Goal: Transaction & Acquisition: Purchase product/service

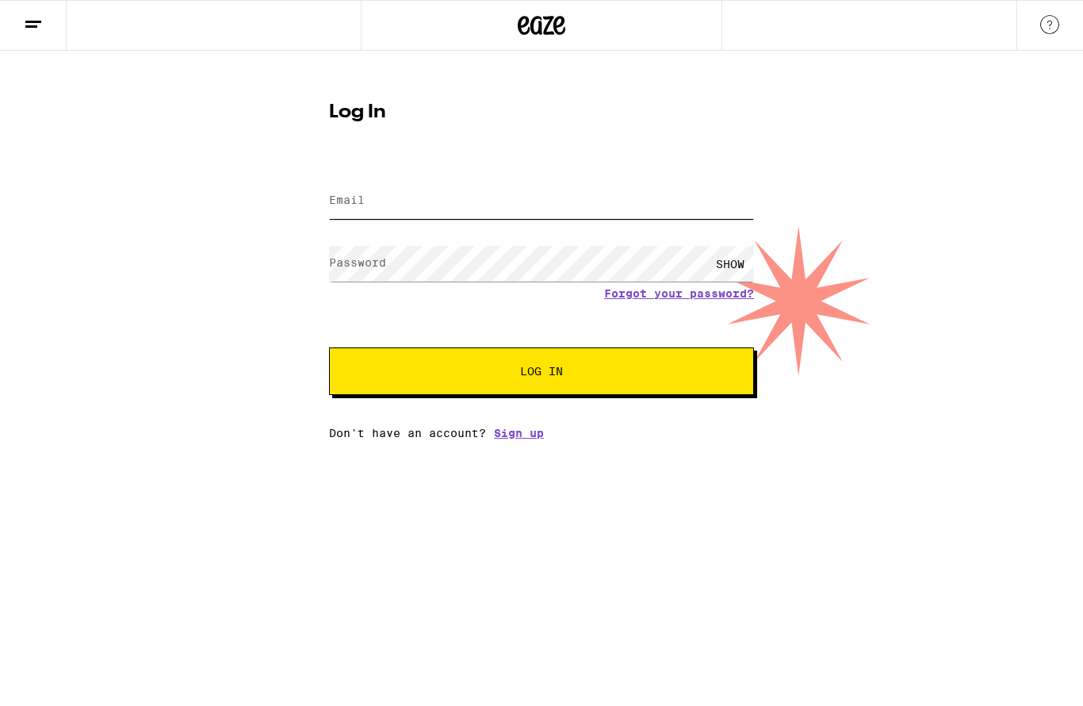
type input "[EMAIL_ADDRESS][DOMAIN_NAME]"
click at [465, 373] on span "Log In" at bounding box center [541, 371] width 297 height 11
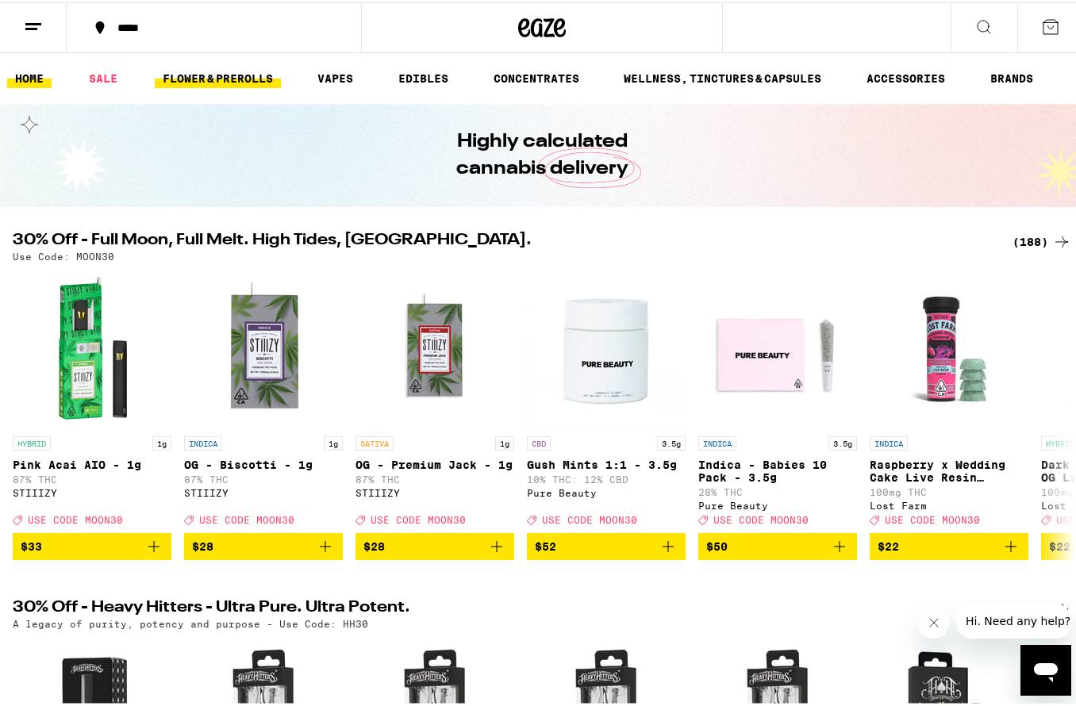
click at [213, 76] on link "FLOWER & PREROLLS" at bounding box center [218, 76] width 126 height 19
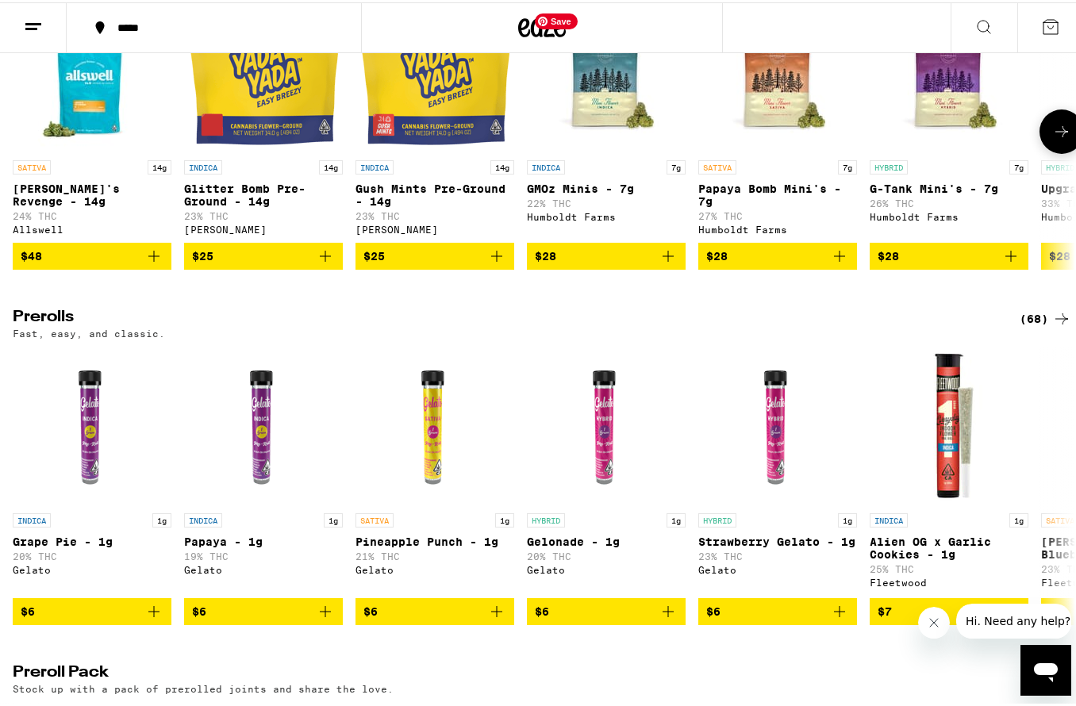
scroll to position [673, 0]
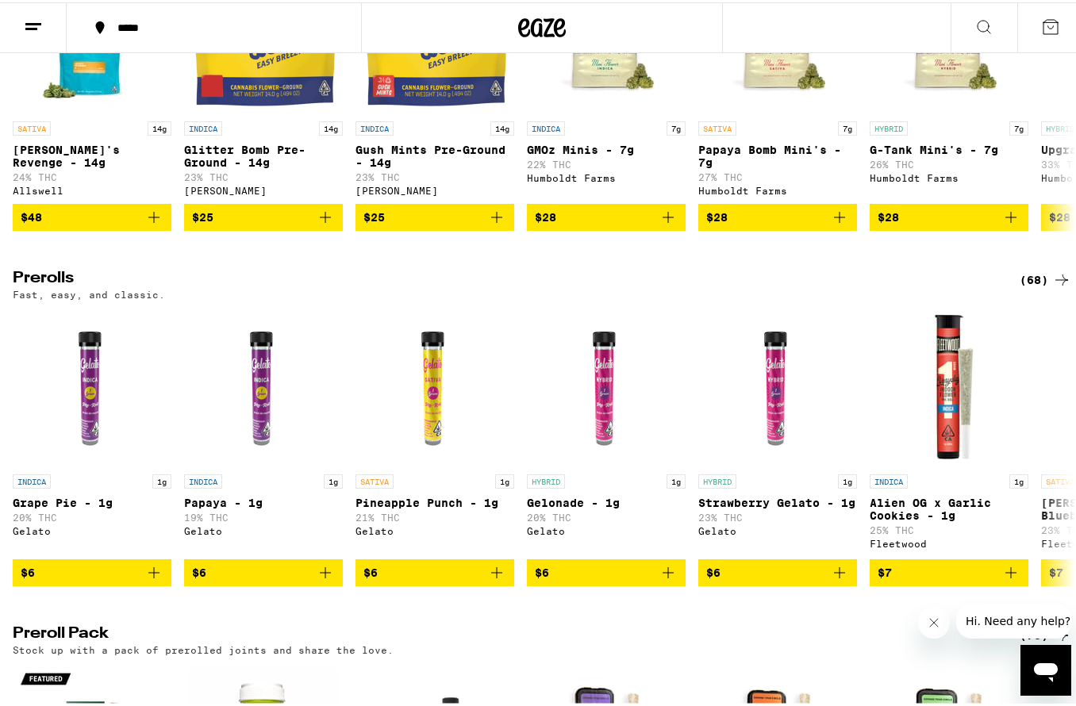
click at [1023, 287] on div "(68)" at bounding box center [1045, 277] width 52 height 19
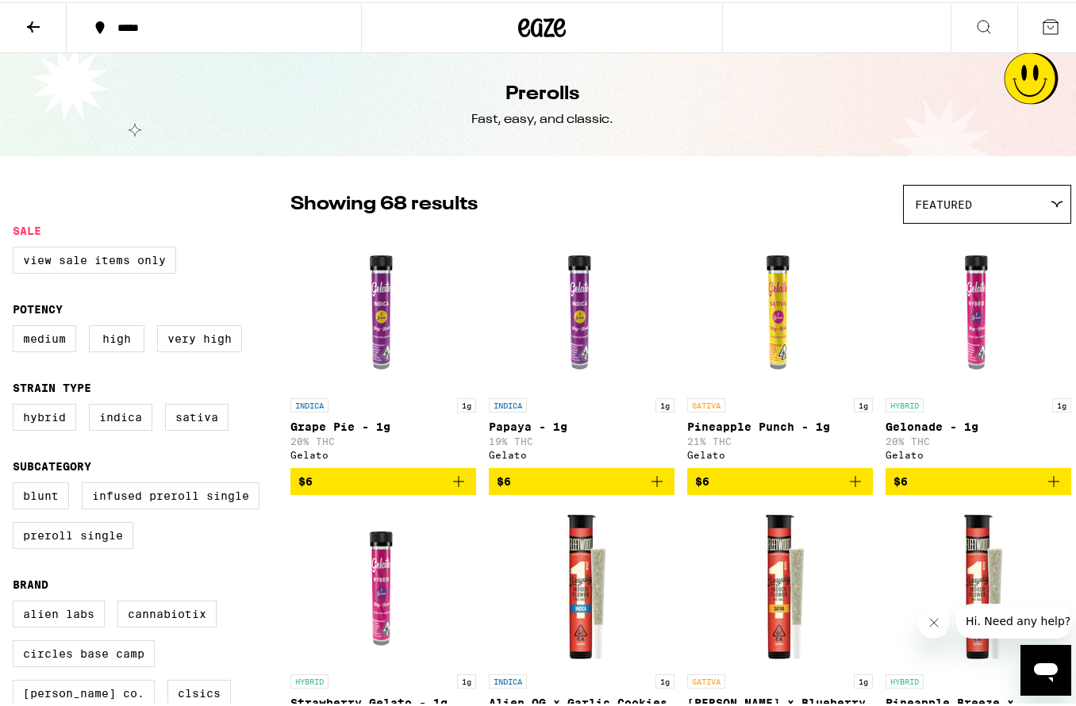
click at [25, 42] on button at bounding box center [33, 26] width 67 height 50
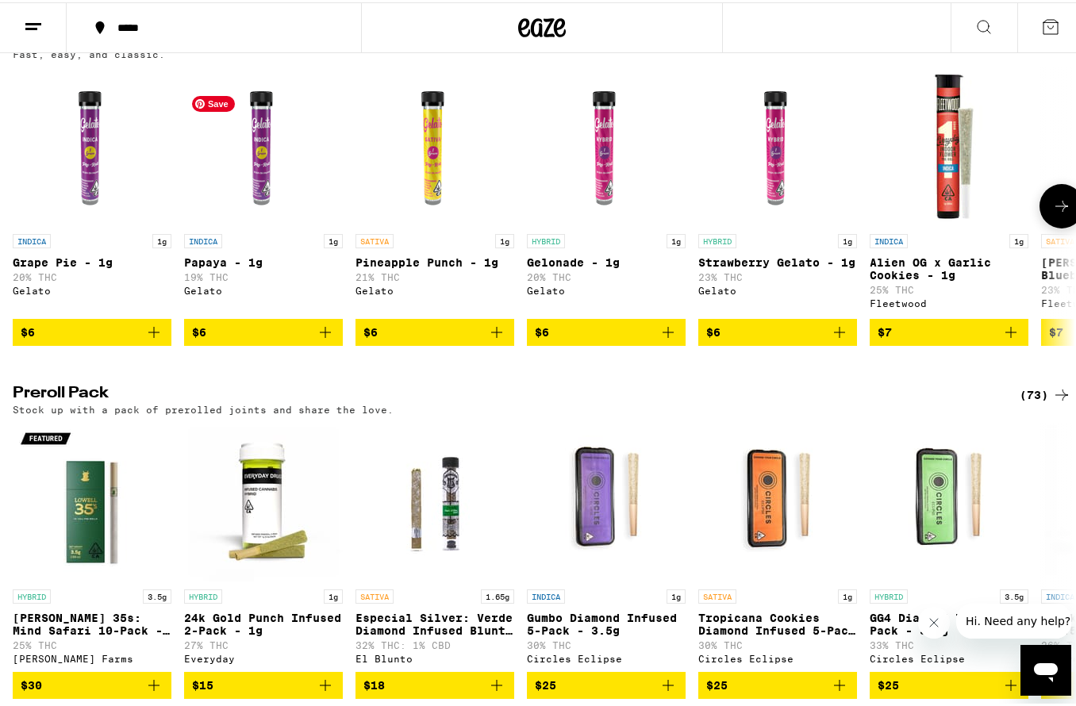
scroll to position [917, 0]
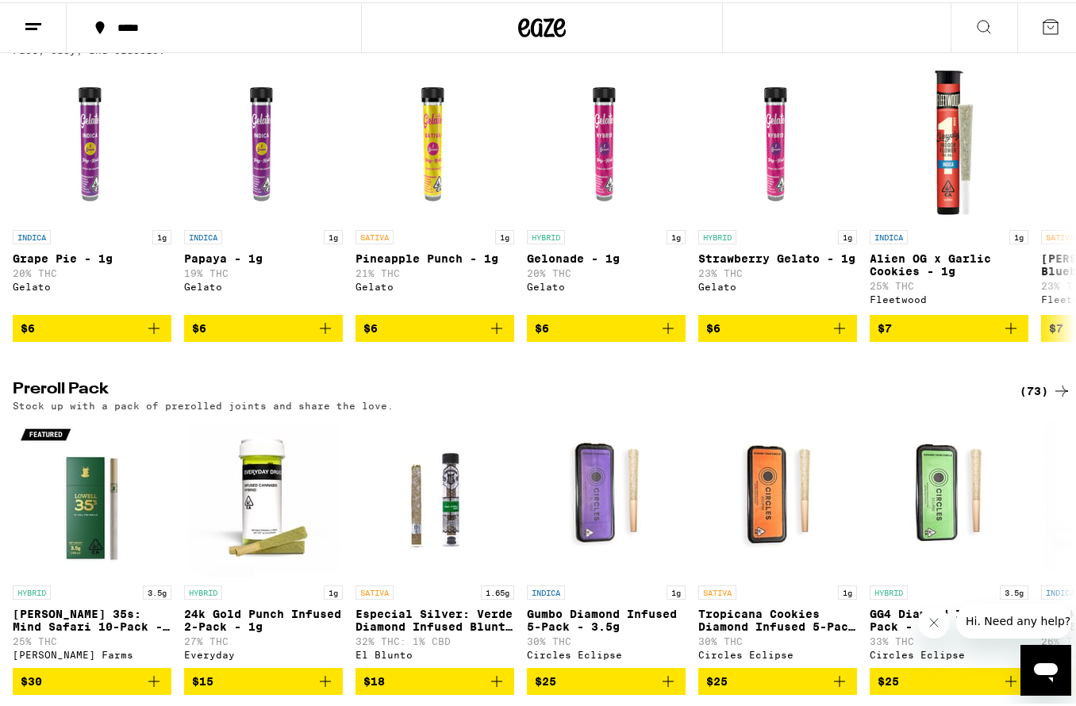
click at [1037, 398] on div "(73)" at bounding box center [1045, 388] width 52 height 19
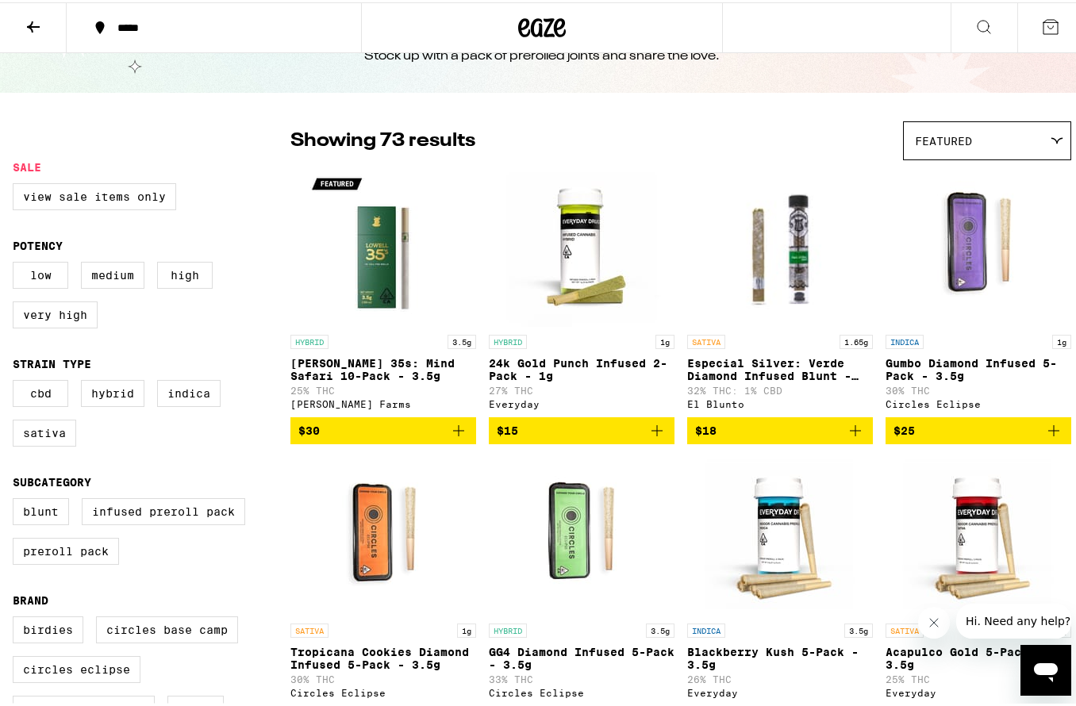
scroll to position [75, 0]
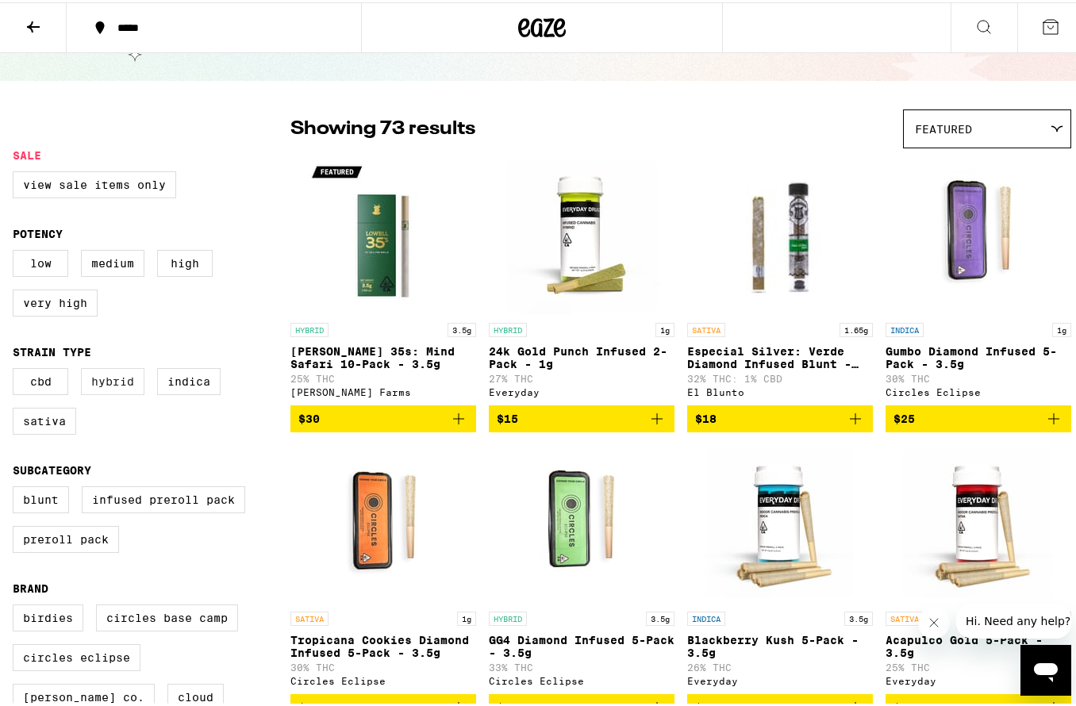
click at [129, 393] on label "Hybrid" at bounding box center [112, 379] width 63 height 27
click at [17, 369] on input "Hybrid" at bounding box center [16, 368] width 1 height 1
checkbox input "true"
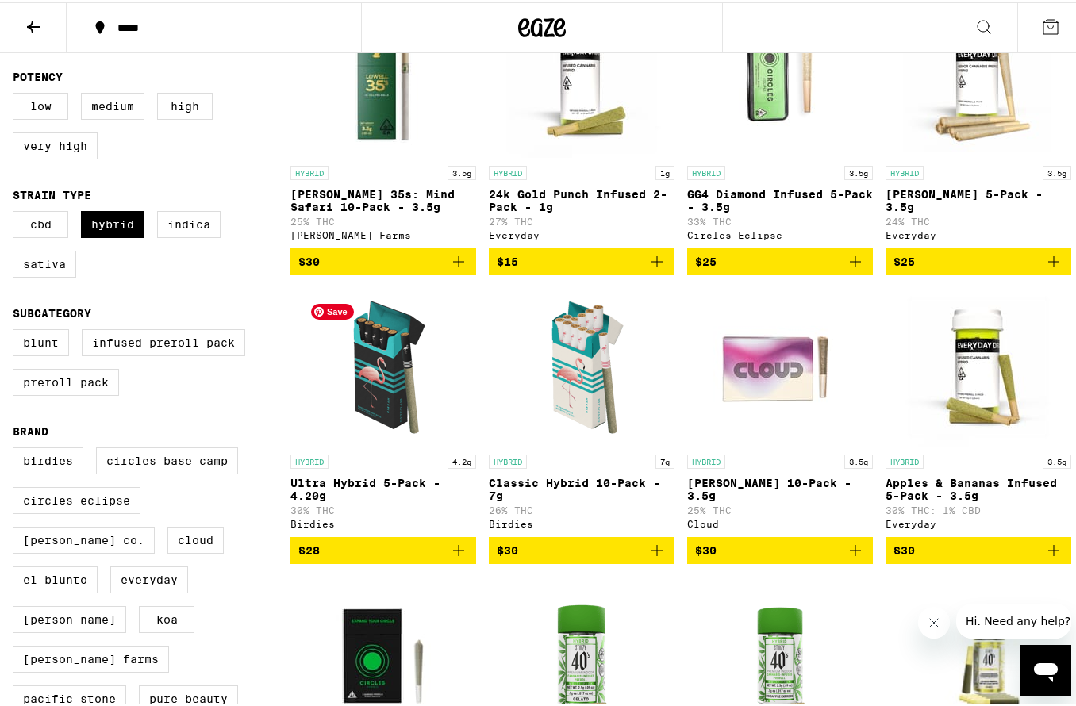
scroll to position [233, 0]
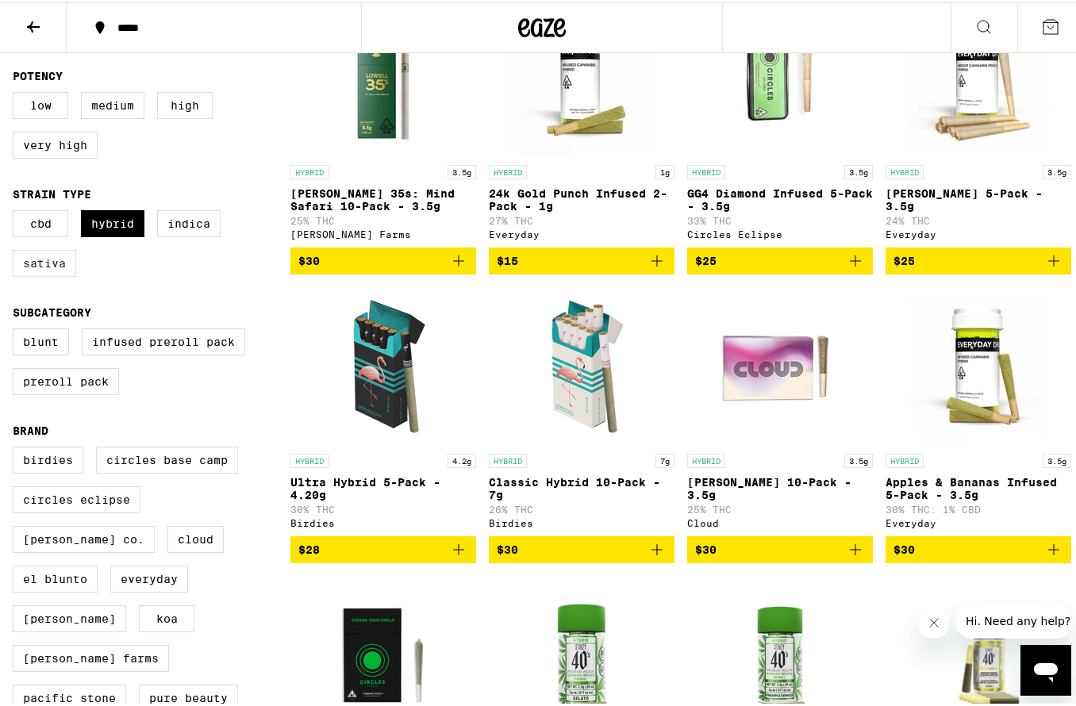
click at [57, 274] on label "Sativa" at bounding box center [44, 260] width 63 height 27
click at [17, 211] on input "Sativa" at bounding box center [16, 210] width 1 height 1
checkbox input "true"
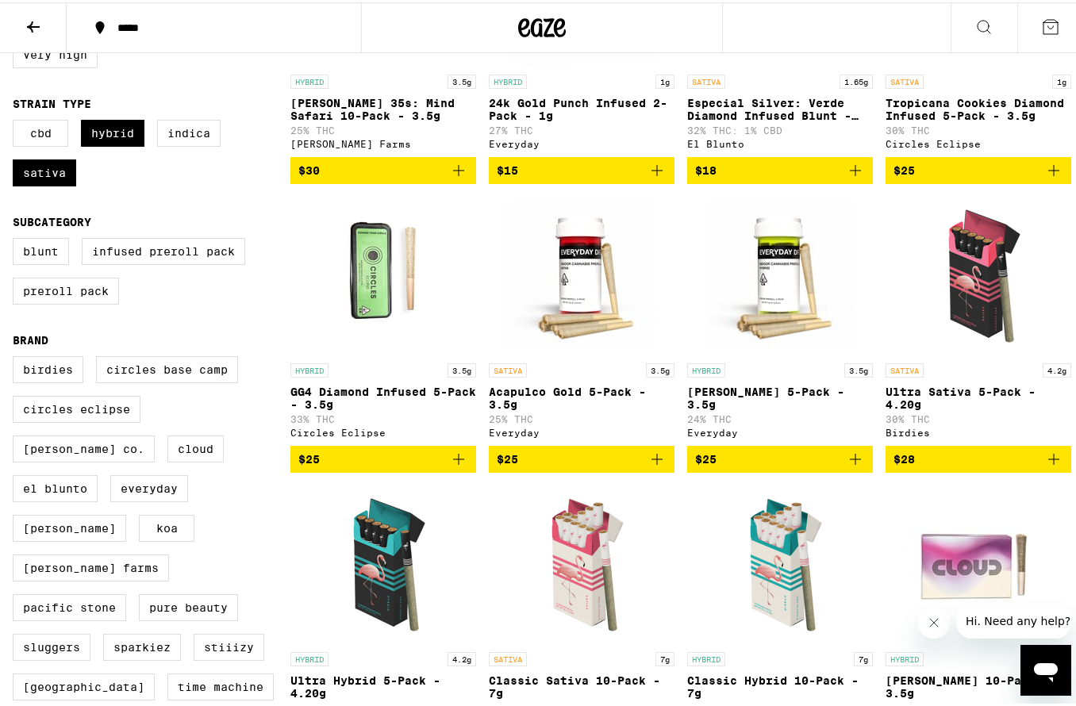
scroll to position [332, 0]
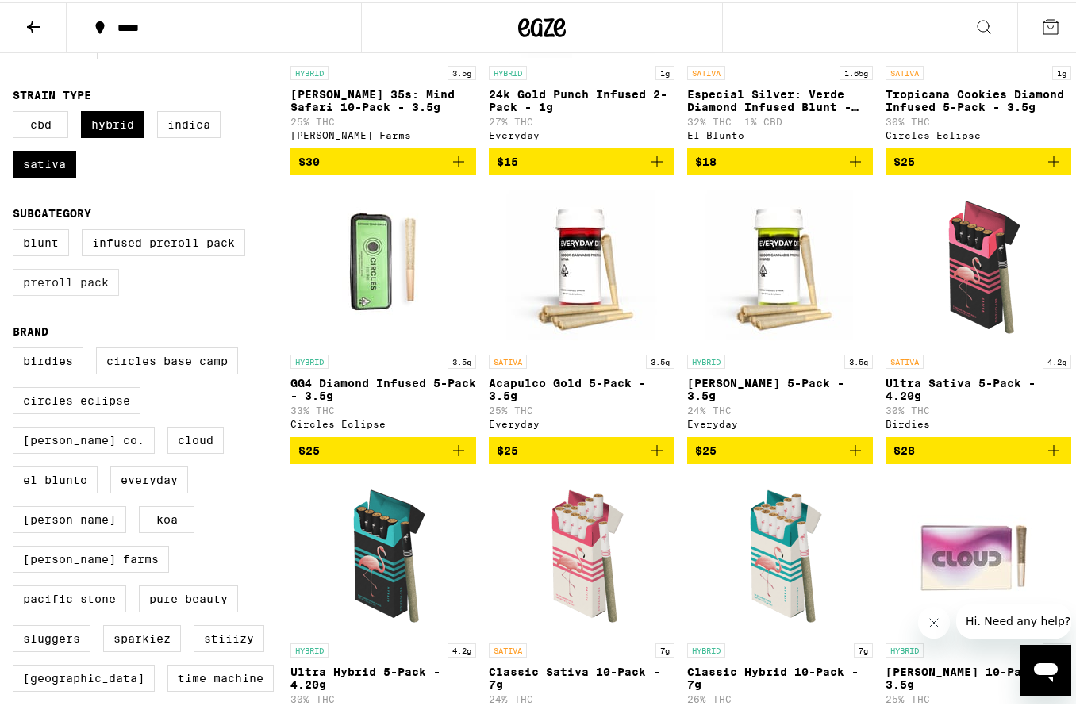
click at [94, 293] on label "Preroll Pack" at bounding box center [66, 280] width 106 height 27
click at [17, 230] on input "Preroll Pack" at bounding box center [16, 229] width 1 height 1
checkbox input "true"
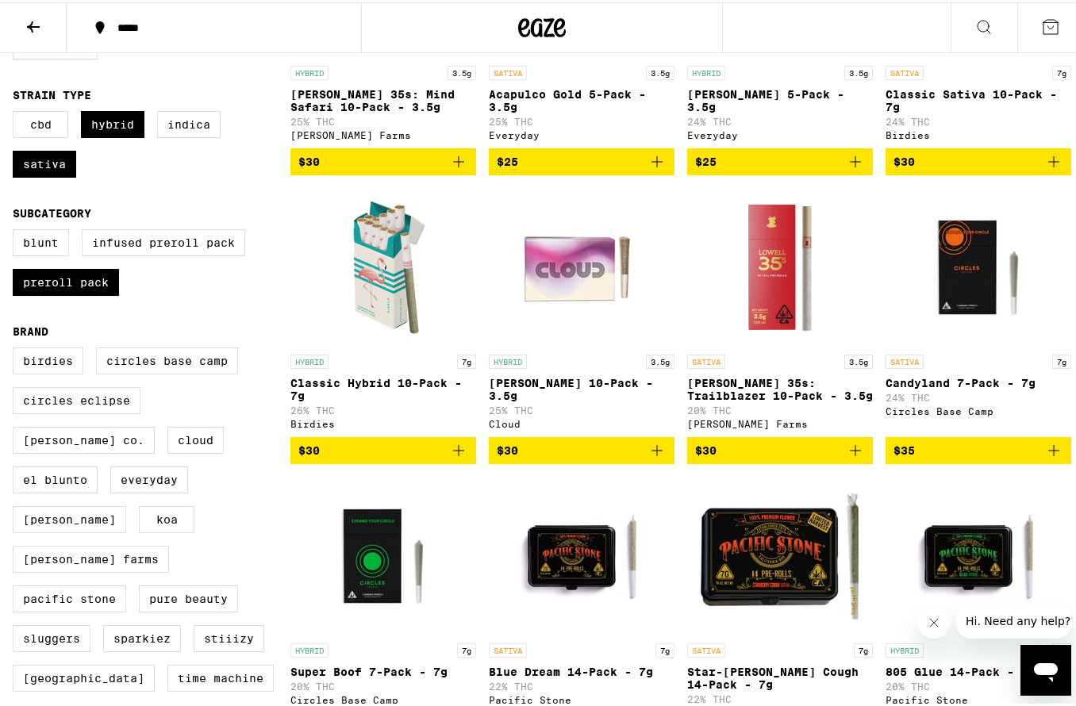
click at [462, 458] on icon "Add to bag" at bounding box center [458, 448] width 19 height 19
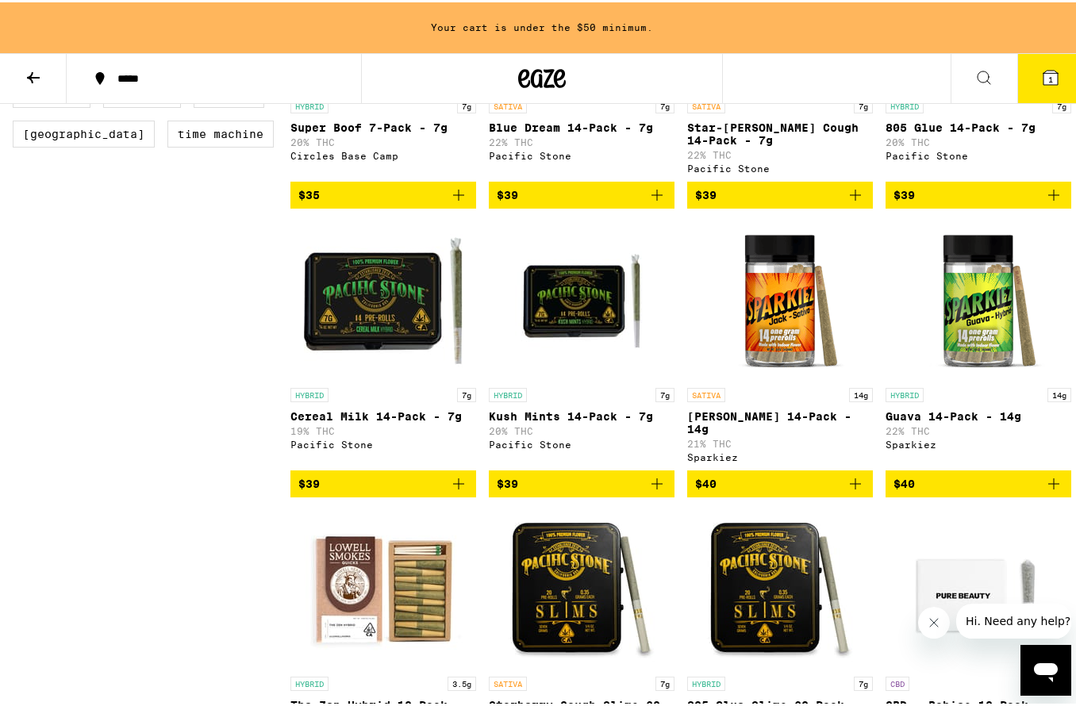
scroll to position [759, 0]
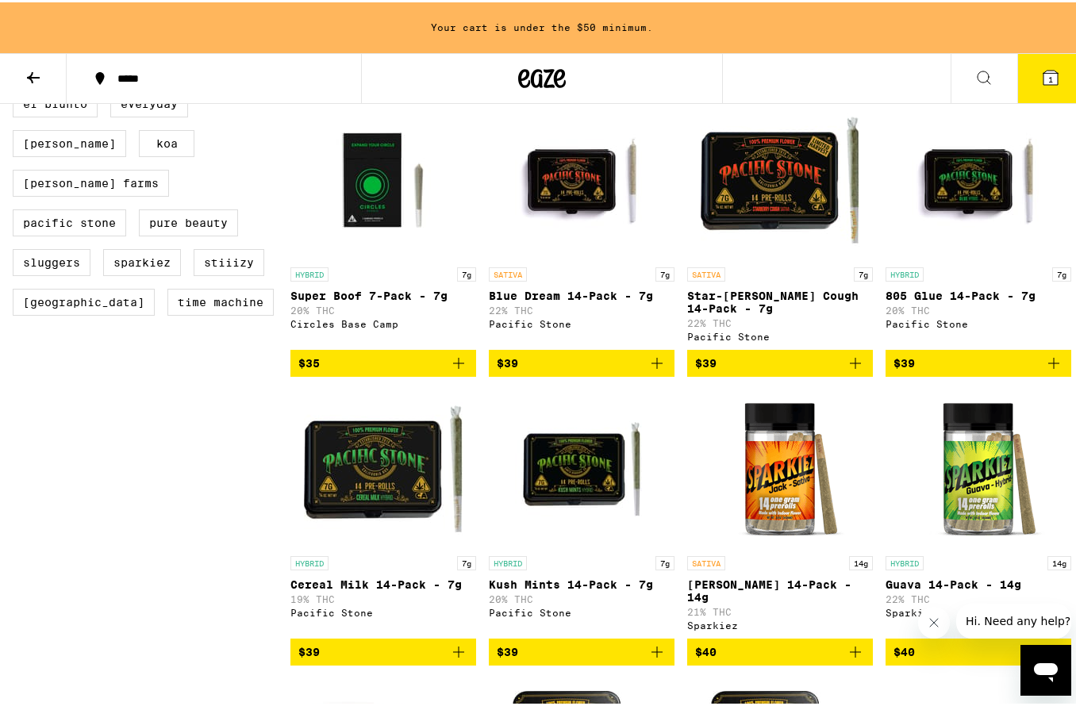
click at [853, 366] on icon "Add to bag" at bounding box center [854, 360] width 11 height 11
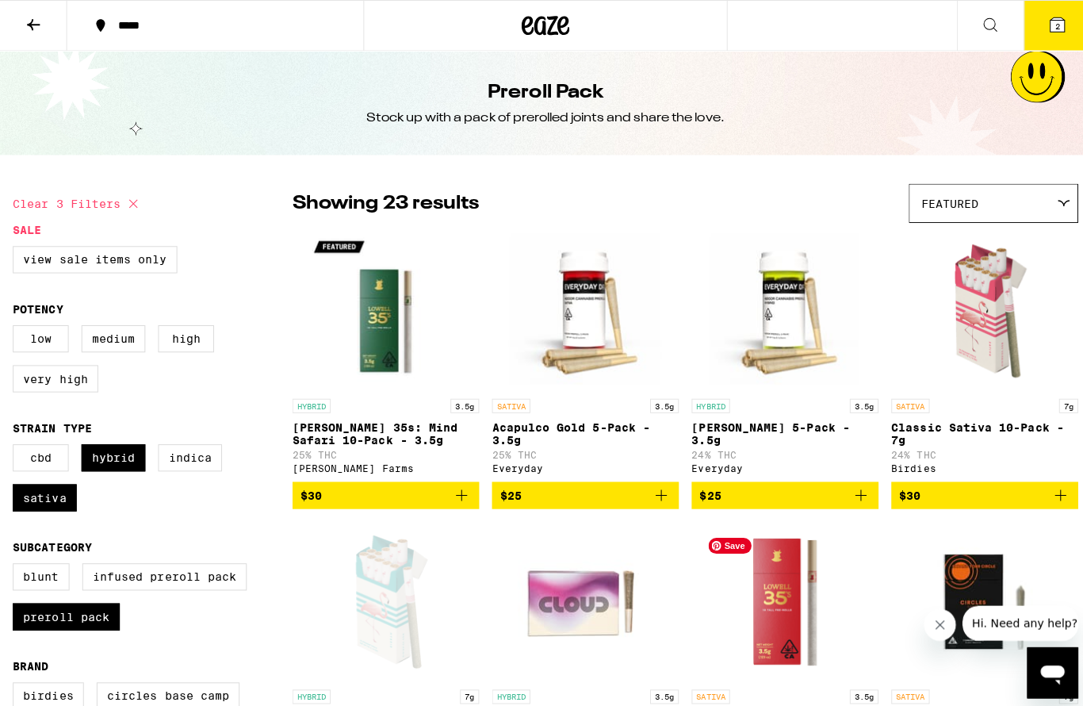
scroll to position [0, 0]
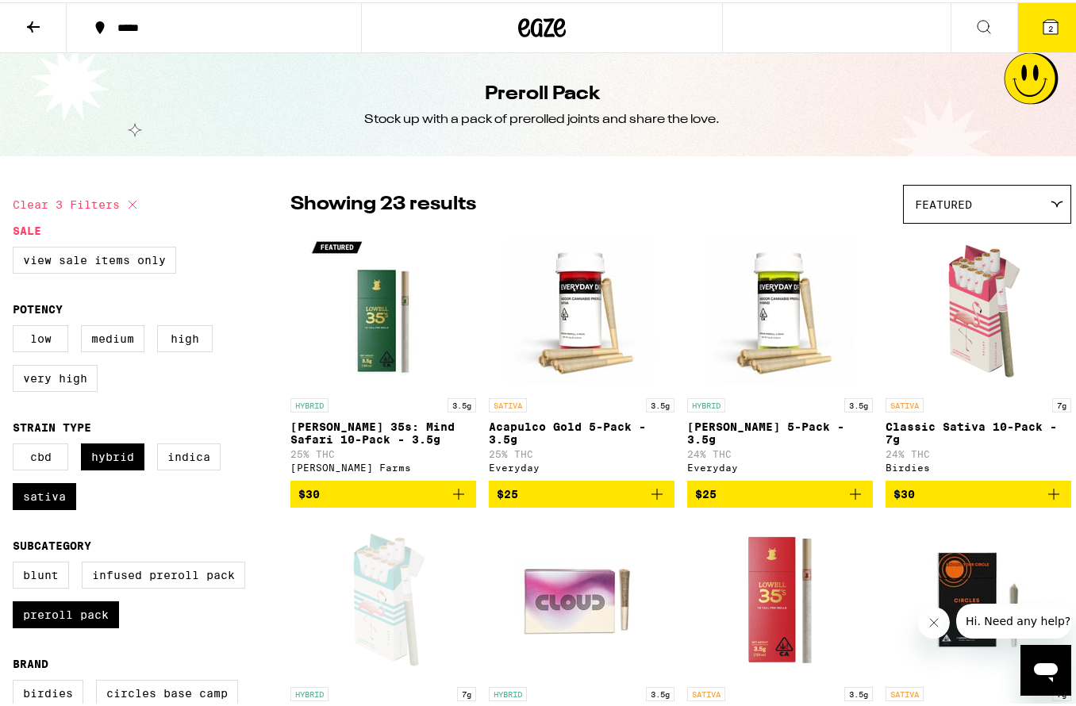
click at [1052, 26] on button "2" at bounding box center [1050, 25] width 67 height 49
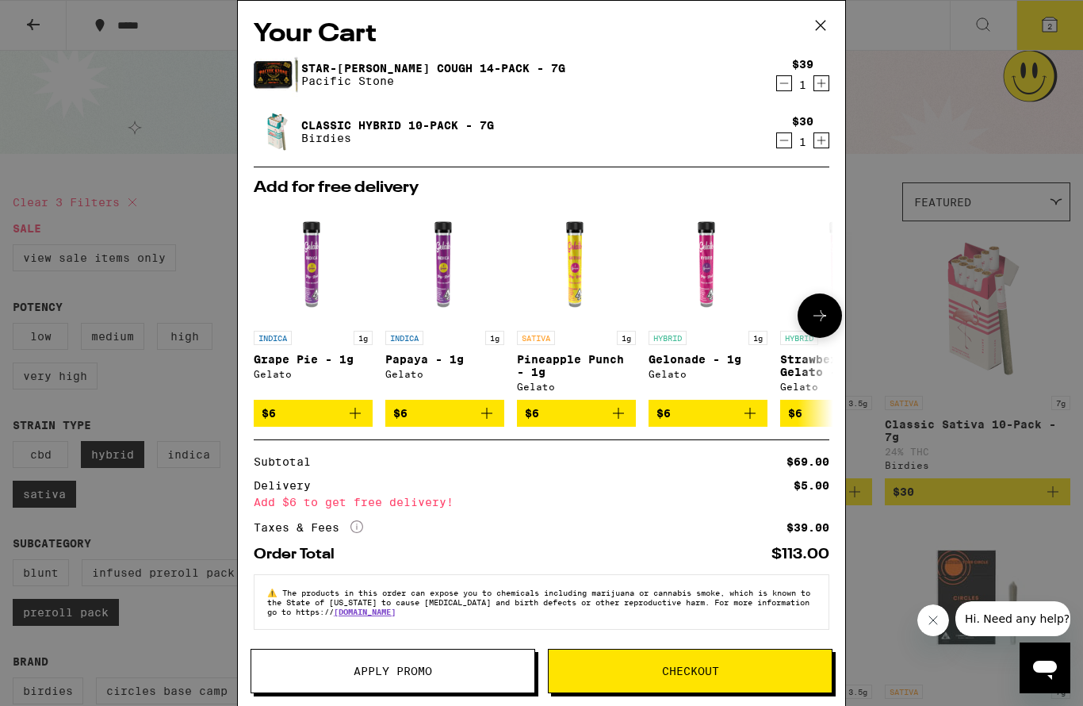
click at [811, 320] on icon at bounding box center [820, 315] width 19 height 19
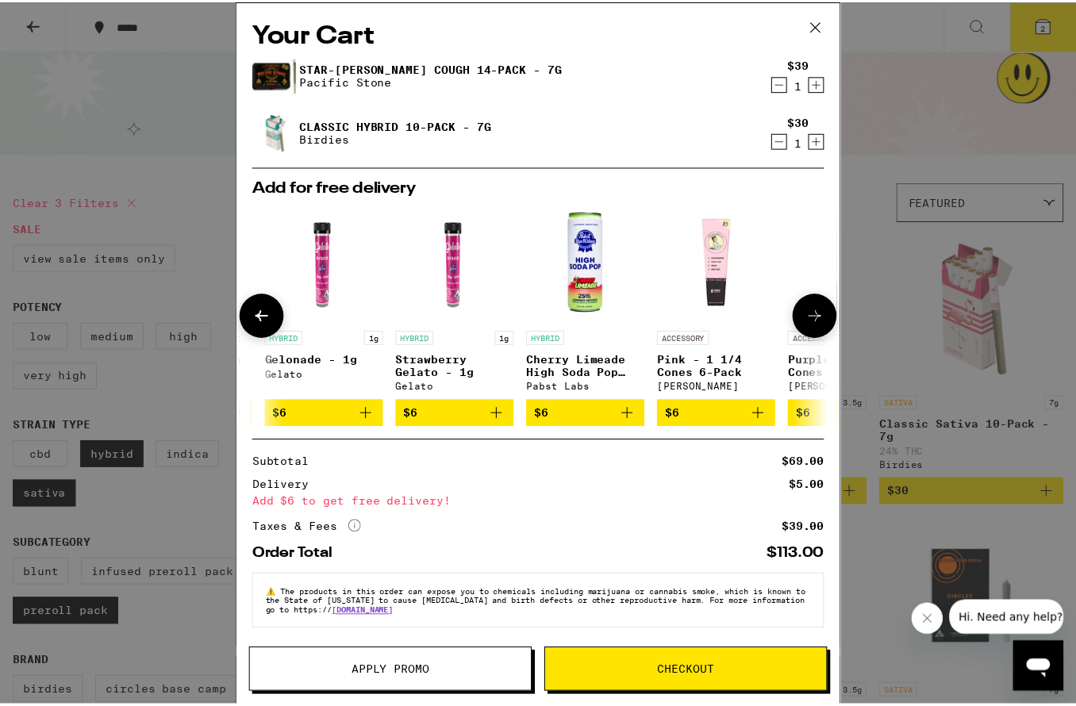
scroll to position [0, 395]
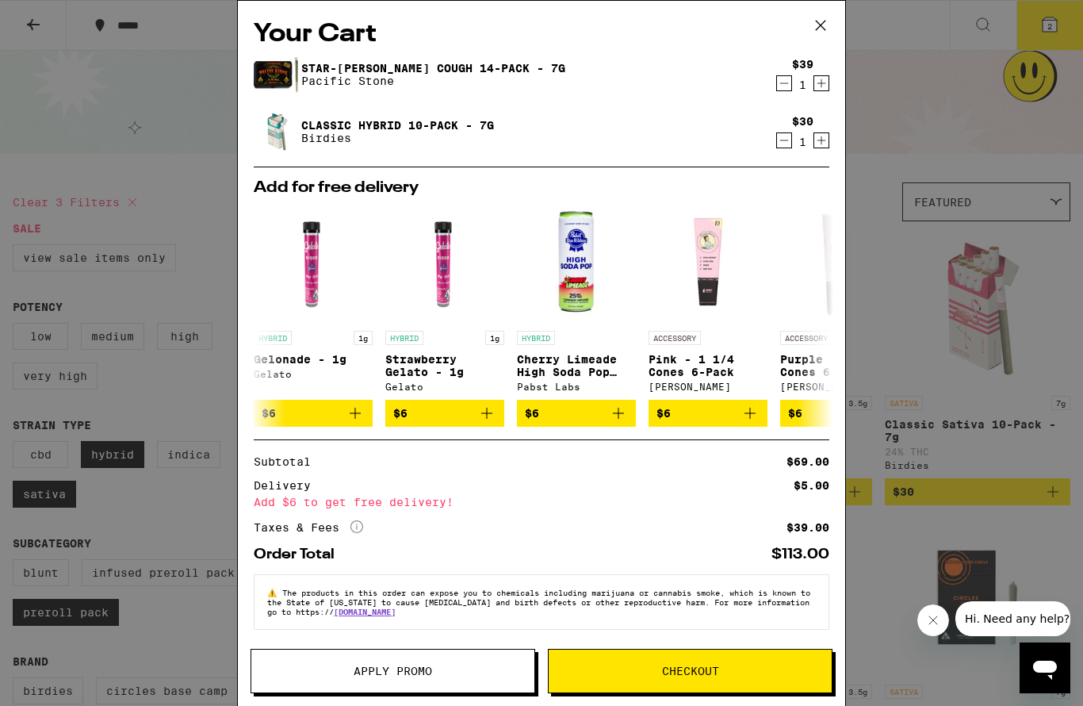
click at [825, 35] on icon at bounding box center [821, 25] width 24 height 24
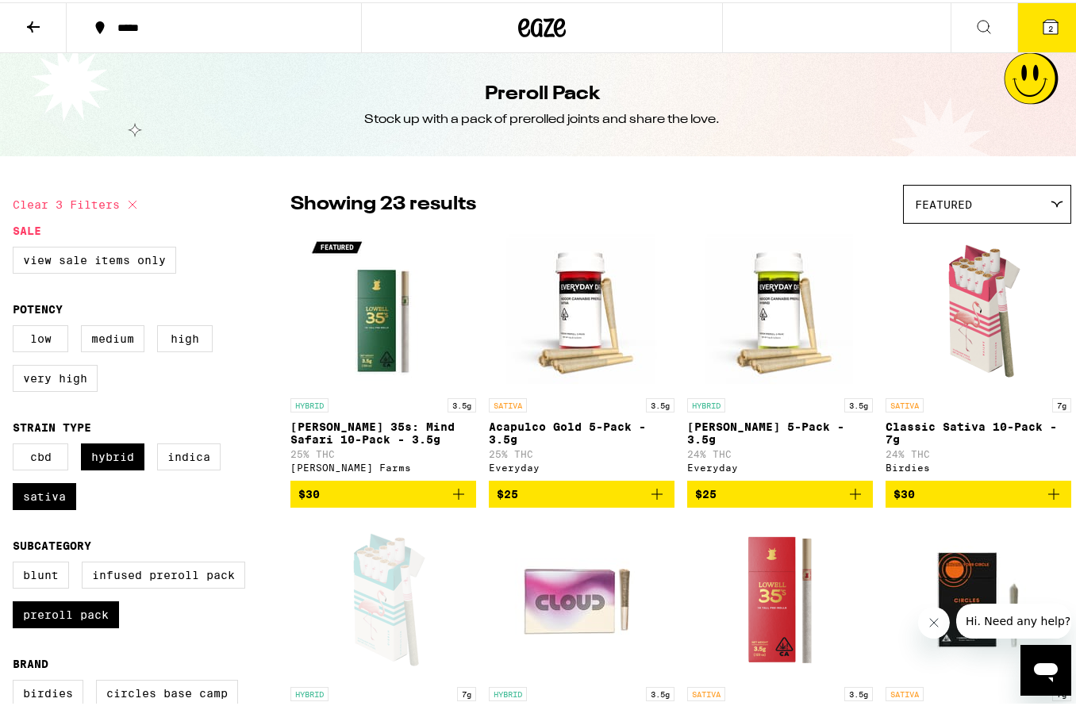
click at [853, 497] on icon "Add to bag" at bounding box center [855, 491] width 19 height 19
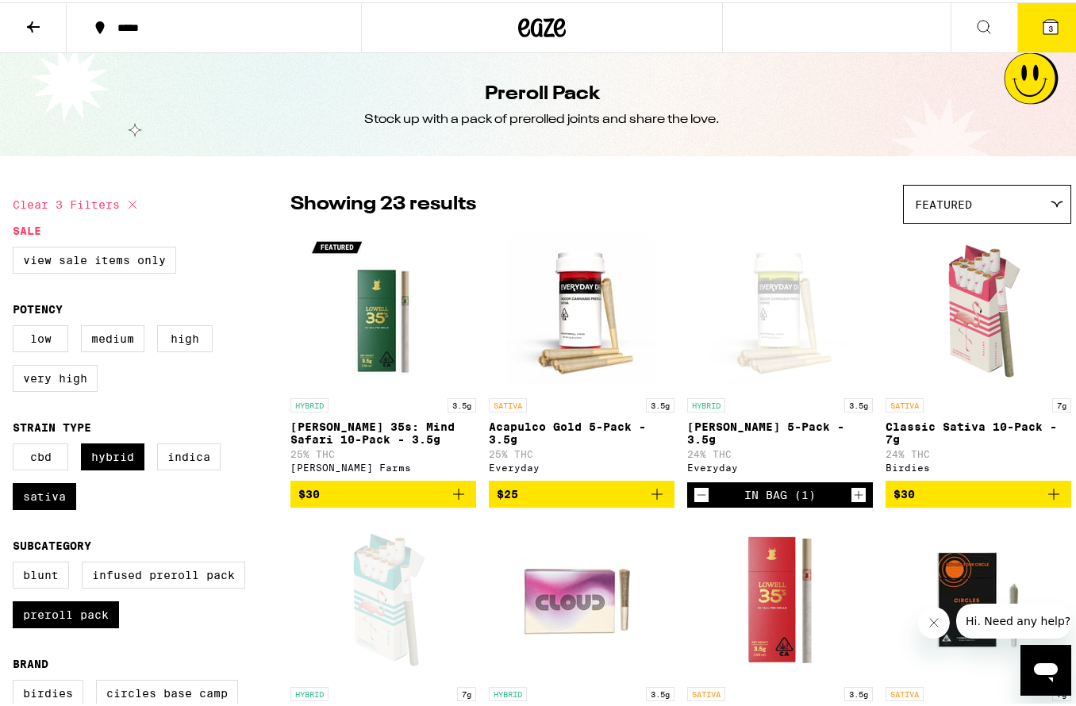
click at [1048, 24] on span "3" at bounding box center [1050, 26] width 5 height 10
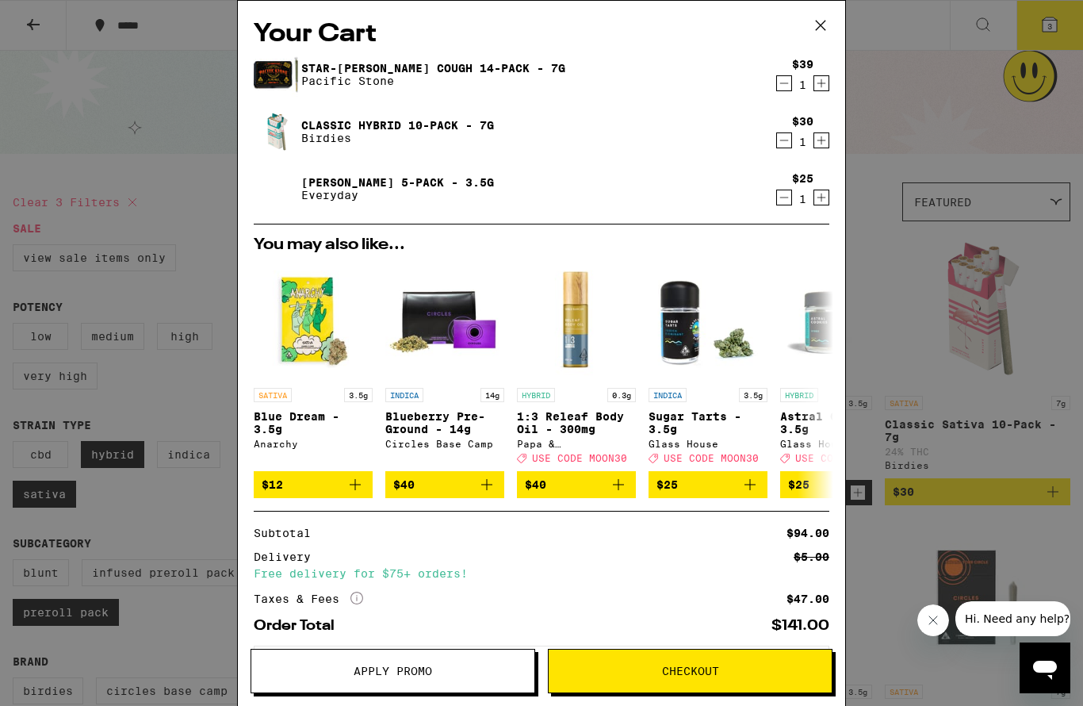
click at [466, 665] on button "Apply Promo" at bounding box center [393, 671] width 285 height 44
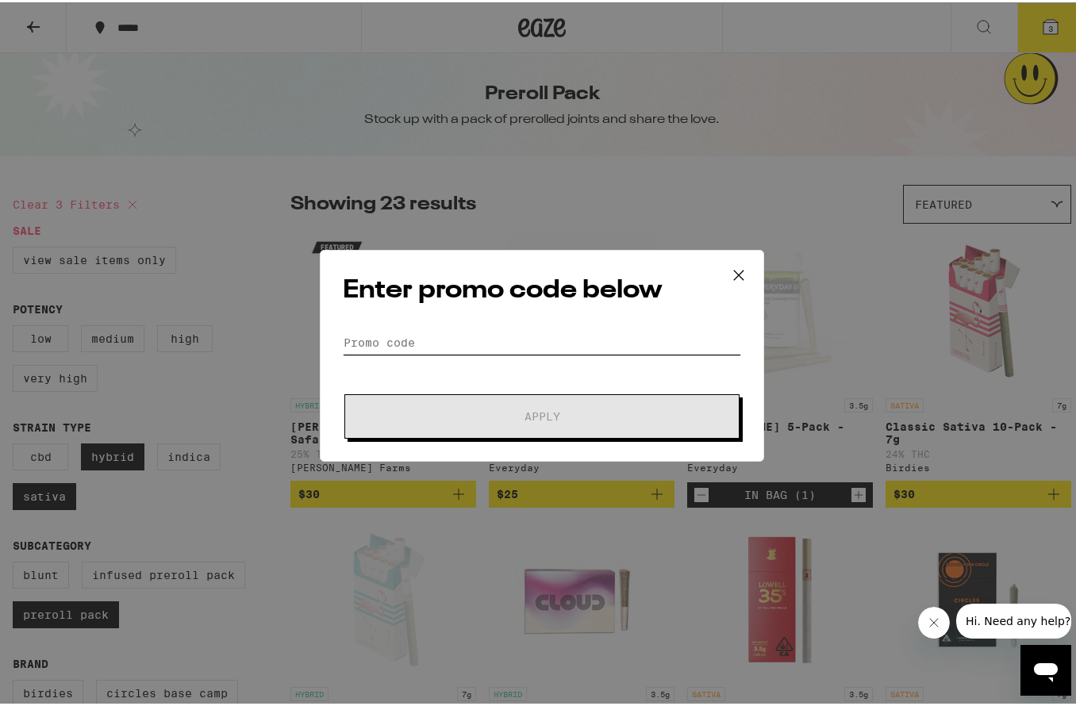
click at [506, 335] on input "Promo Code" at bounding box center [542, 340] width 398 height 24
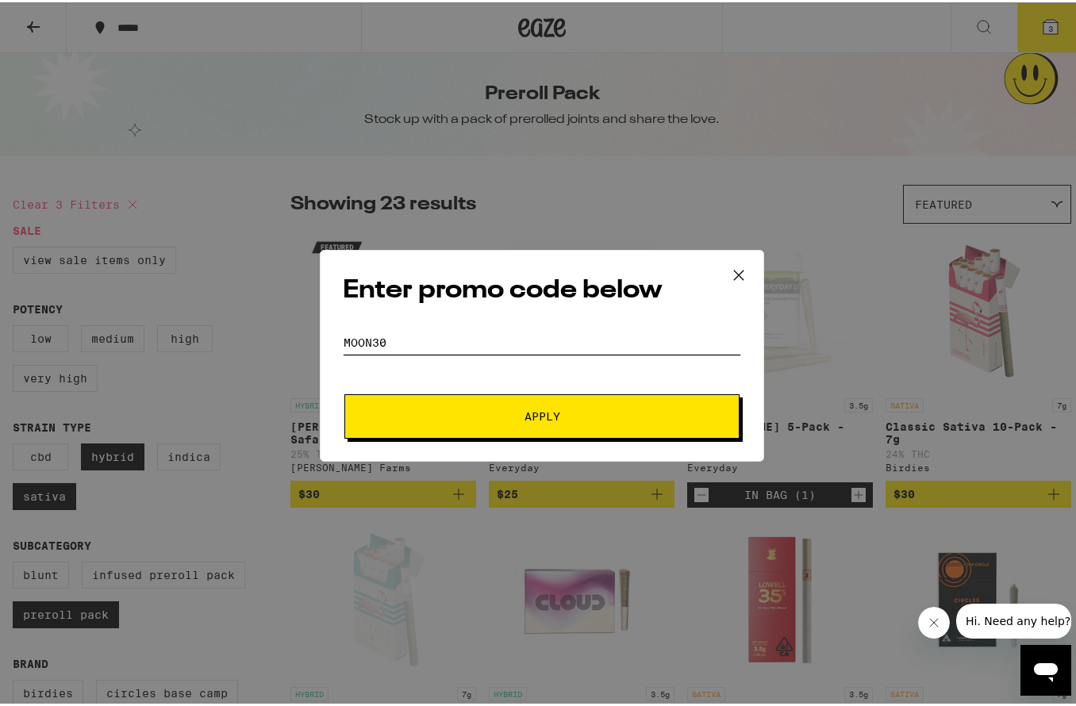
type input "Moon30"
click at [582, 414] on span "Apply" at bounding box center [542, 413] width 286 height 11
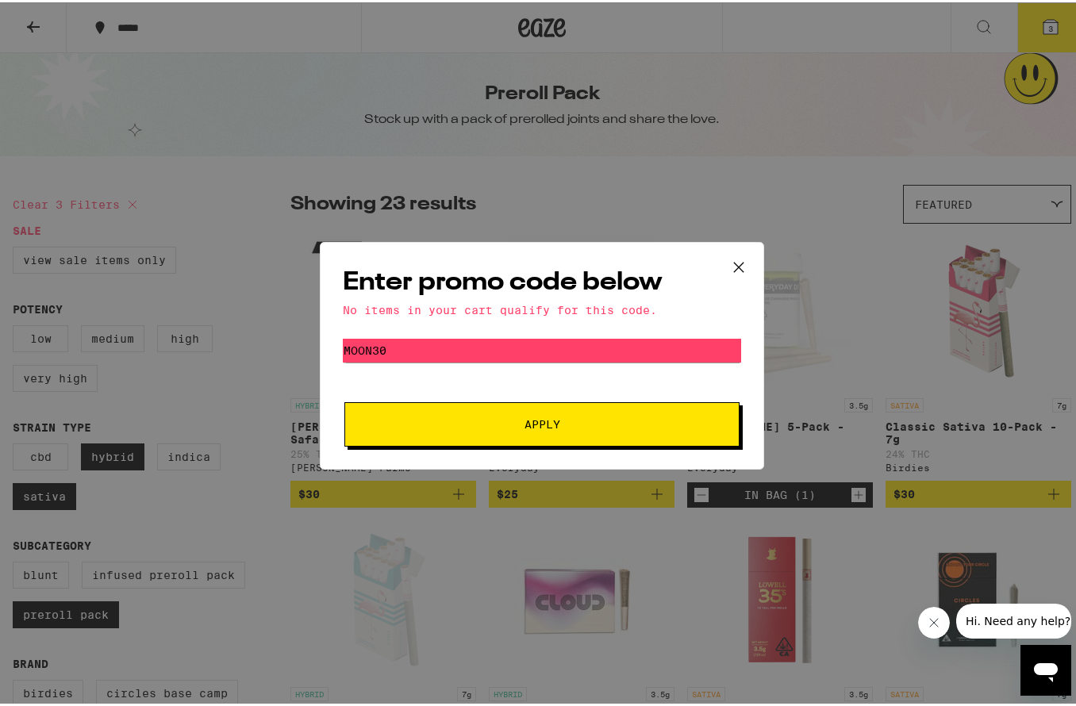
click at [733, 267] on icon at bounding box center [739, 265] width 24 height 24
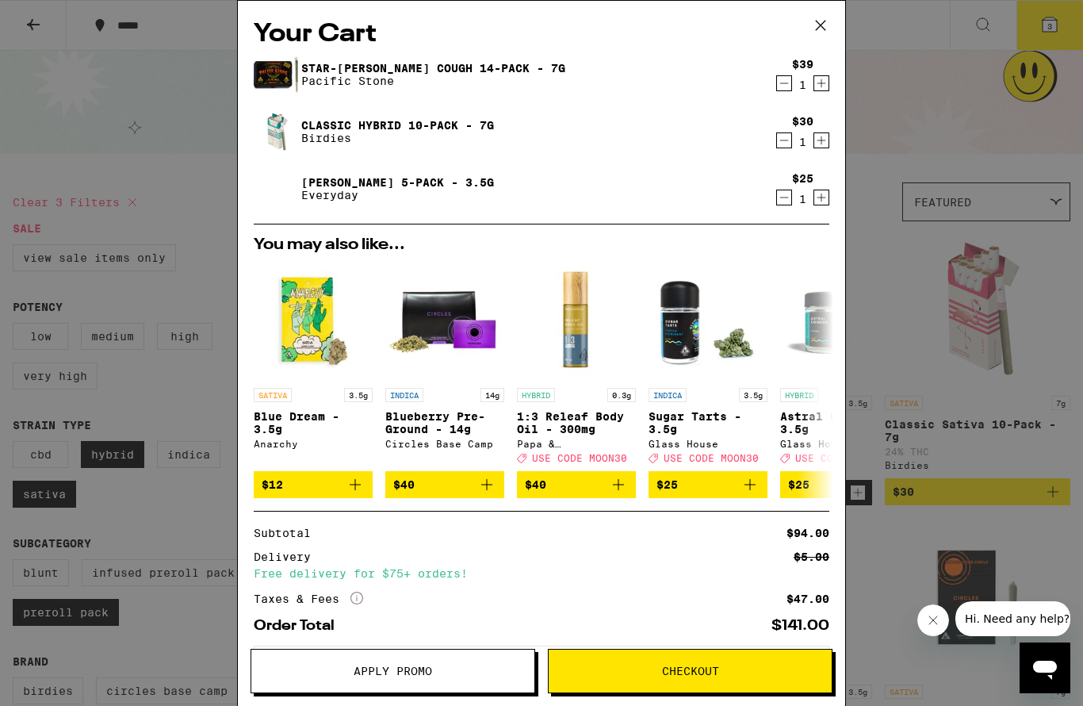
click at [710, 677] on span "Checkout" at bounding box center [690, 670] width 57 height 11
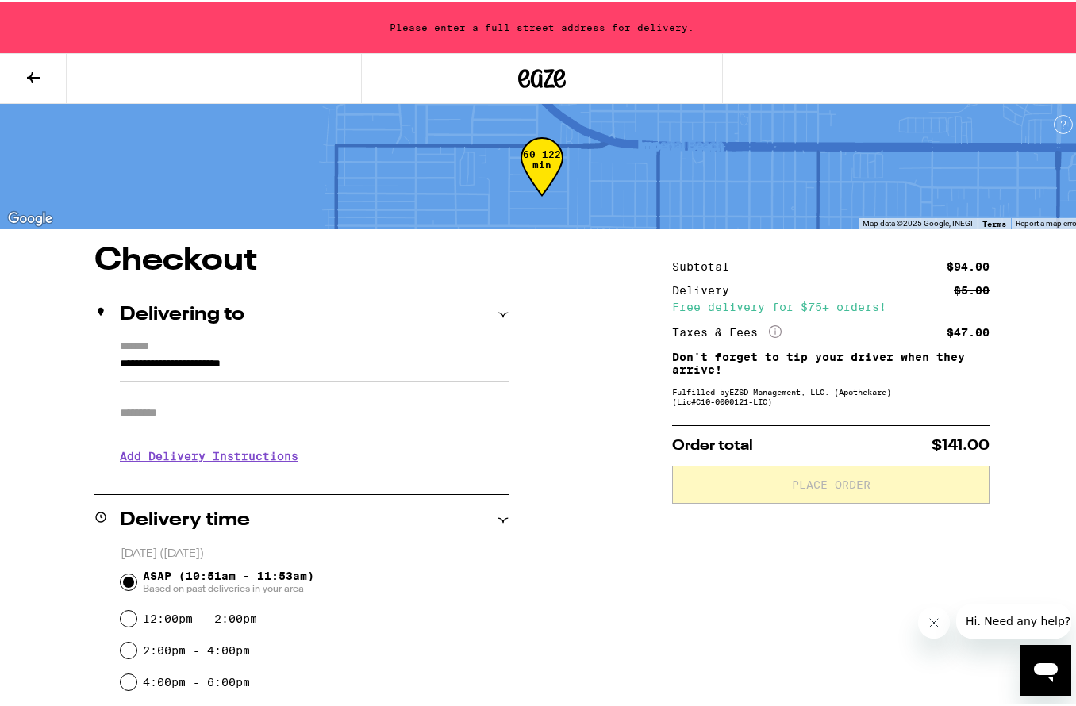
click at [404, 367] on input "**********" at bounding box center [314, 365] width 389 height 27
click at [603, 493] on div "**********" at bounding box center [541, 706] width 1083 height 926
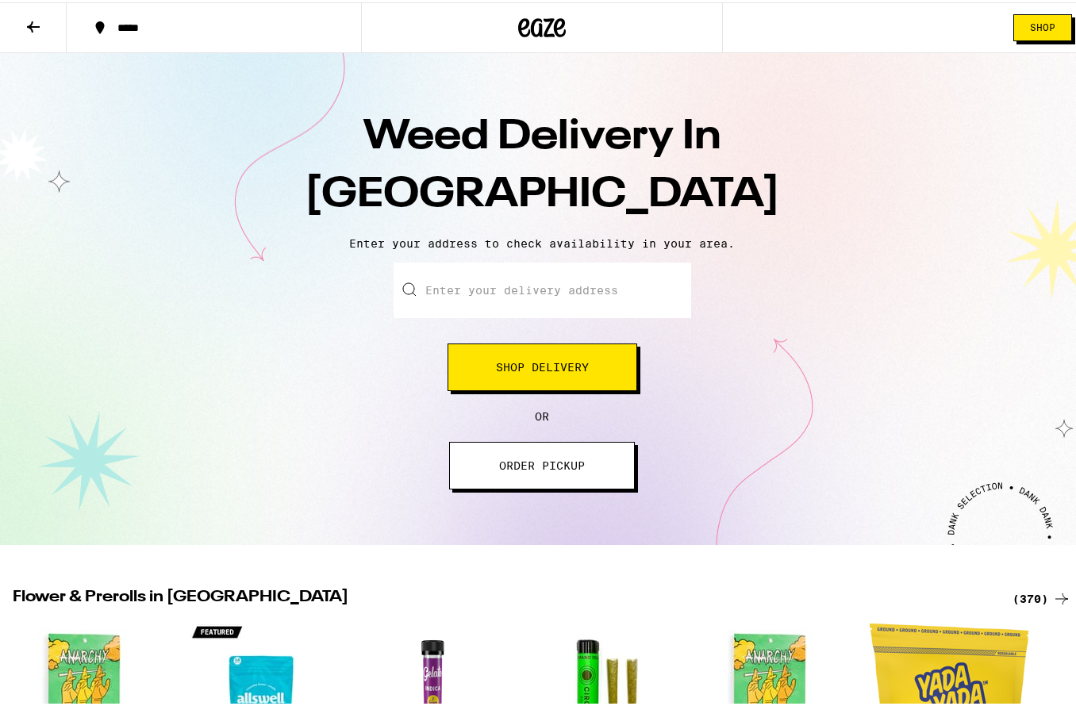
click at [550, 296] on input "Enter your delivery address" at bounding box center [541, 288] width 297 height 56
click at [558, 378] on button "Shop Delivery" at bounding box center [542, 365] width 190 height 48
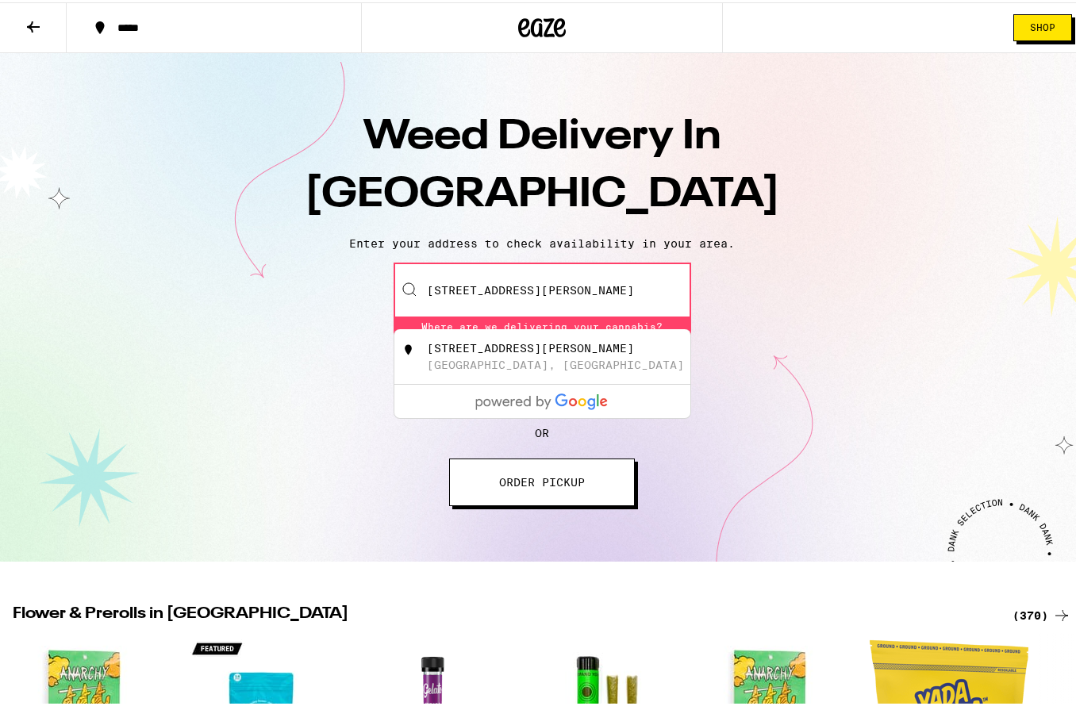
click at [620, 346] on div "1522 South Curson Avenue Los Angeles, CA" at bounding box center [568, 354] width 283 height 30
type input "1522 South Curson Avenue, Los Angeles, CA"
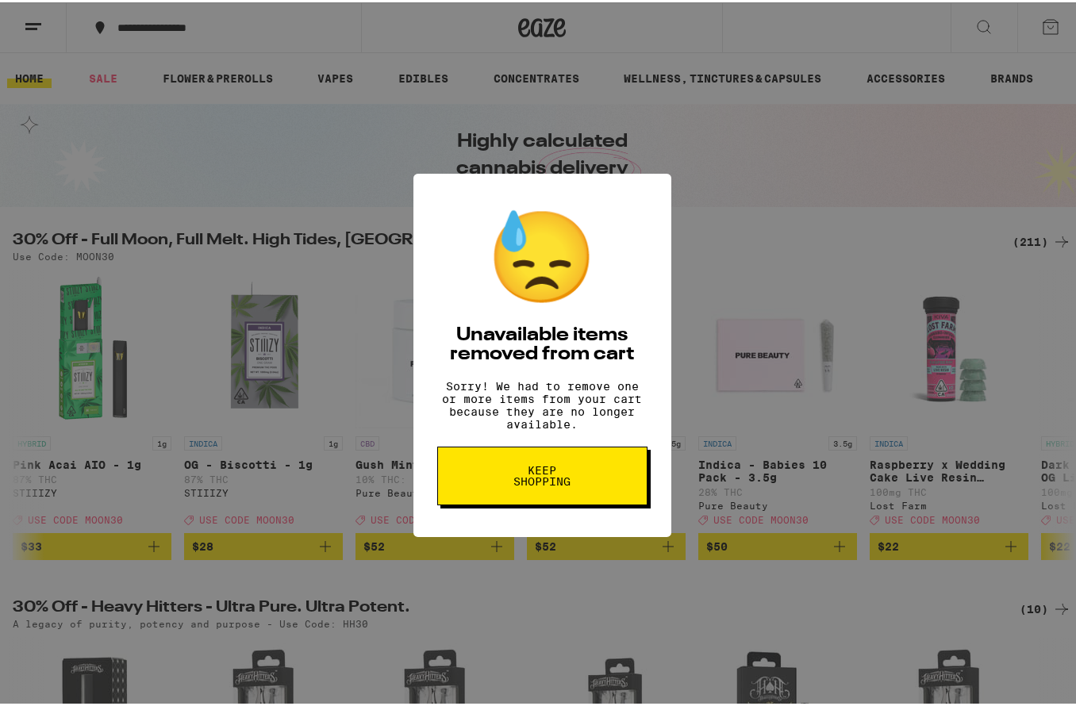
click at [585, 478] on button "Keep Shopping" at bounding box center [542, 473] width 210 height 59
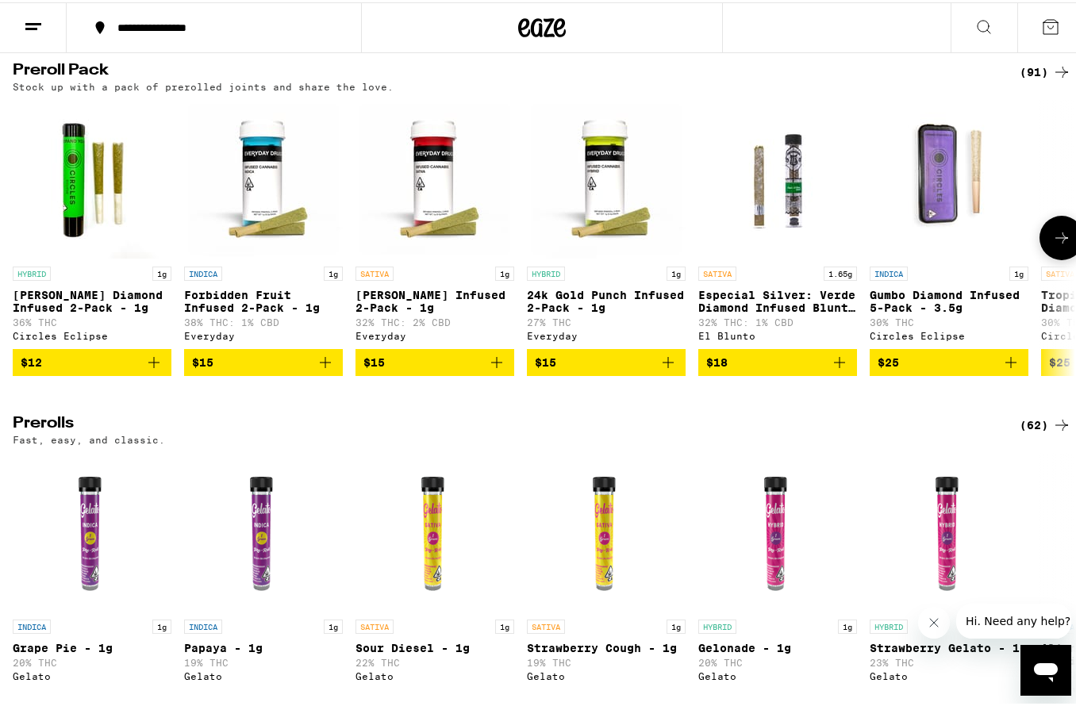
scroll to position [3638, 0]
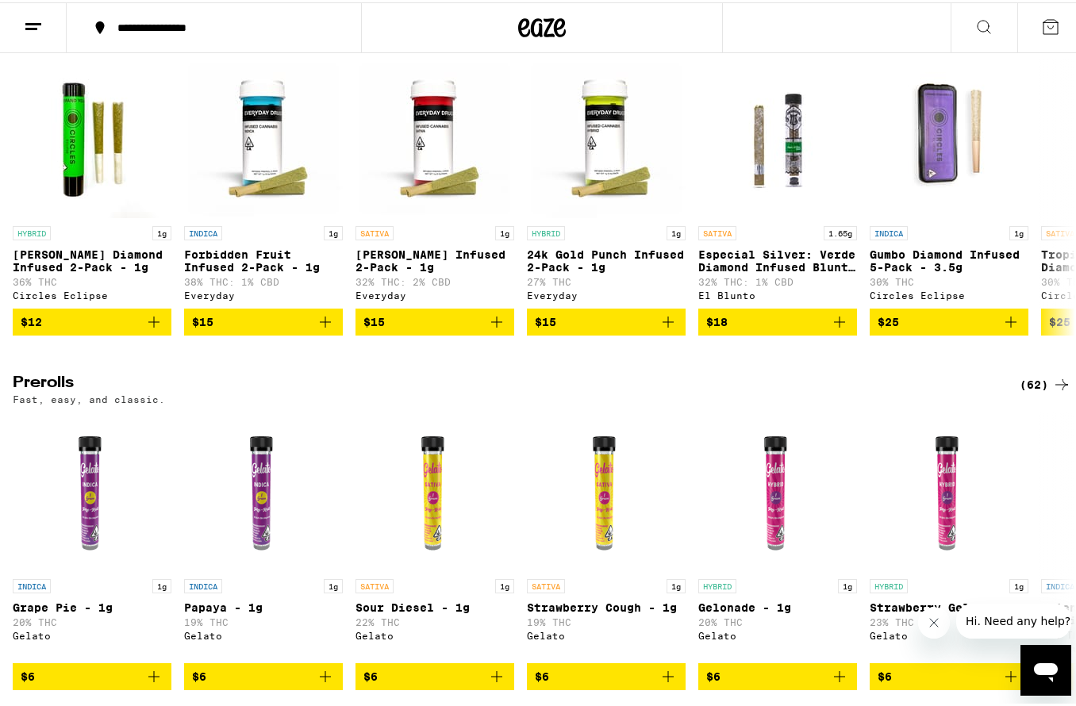
click at [1052, 39] on icon at bounding box center [1061, 29] width 19 height 19
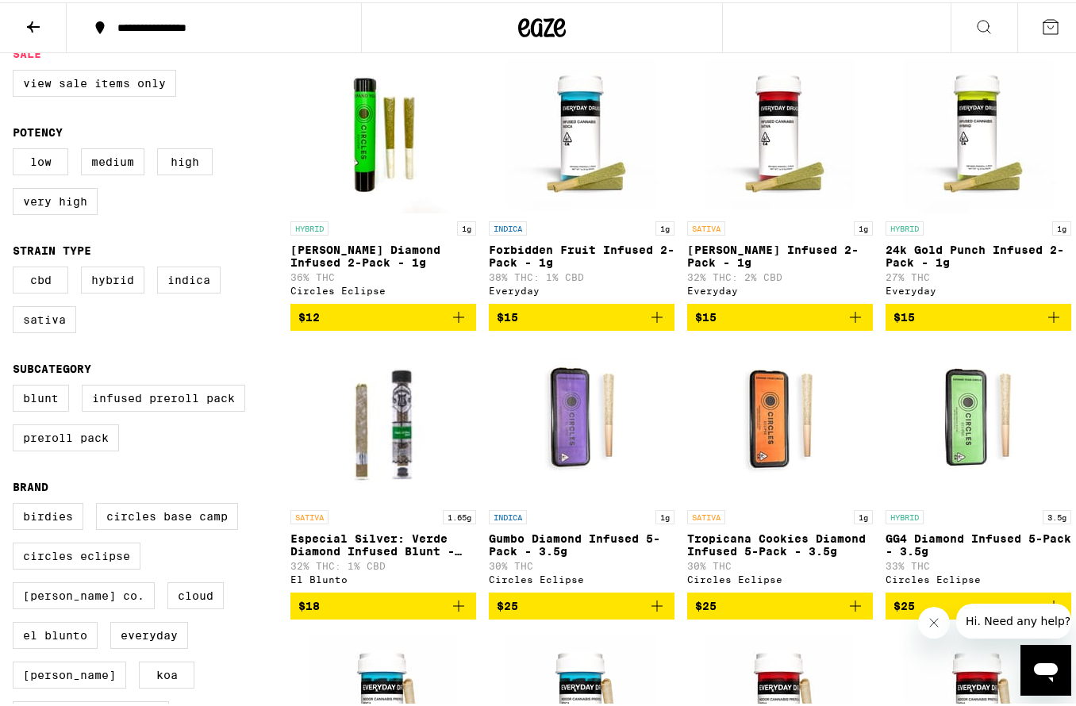
scroll to position [178, 0]
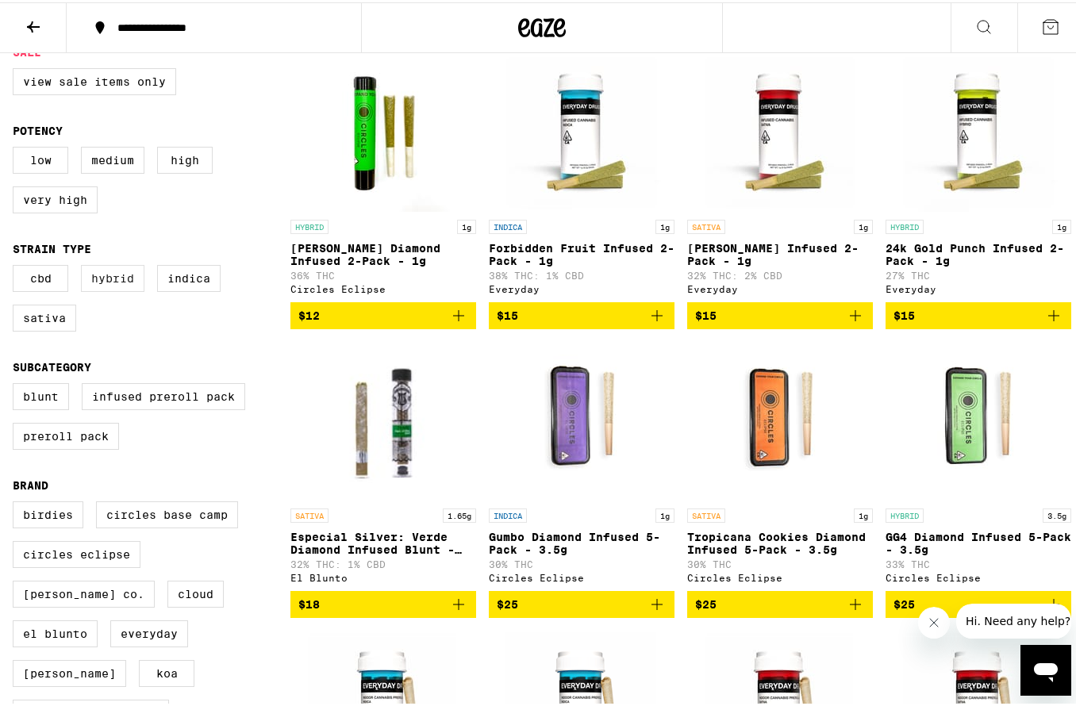
click at [110, 278] on label "Hybrid" at bounding box center [112, 276] width 63 height 27
click at [17, 266] on input "Hybrid" at bounding box center [16, 265] width 1 height 1
checkbox input "true"
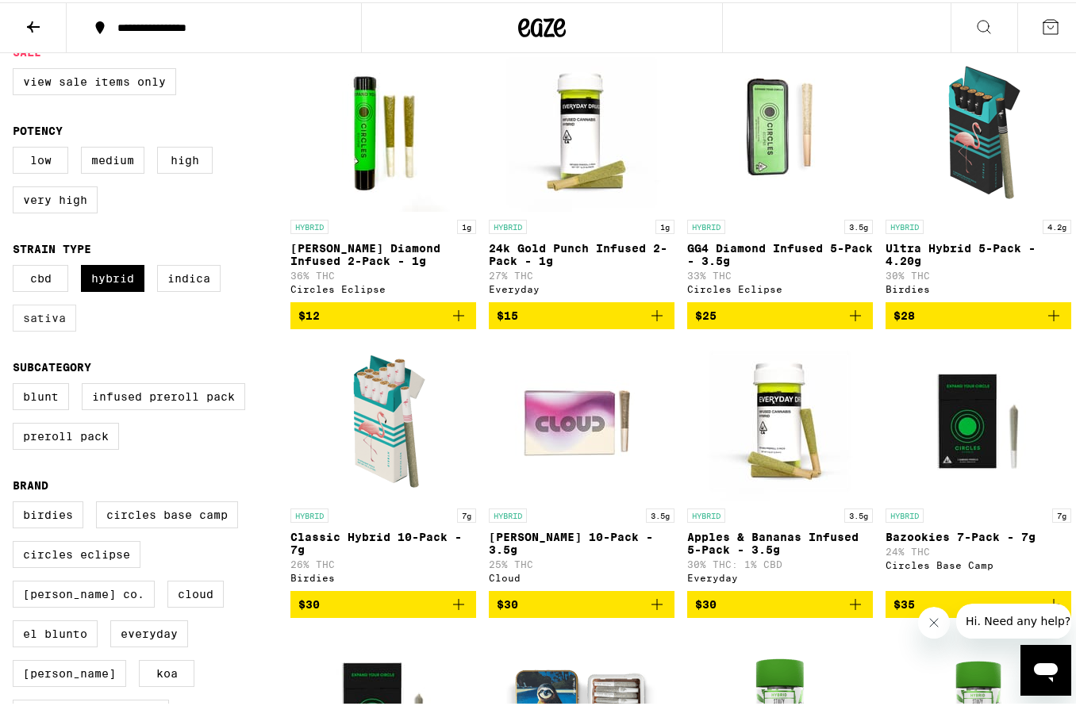
click at [59, 329] on label "Sativa" at bounding box center [44, 315] width 63 height 27
click at [17, 266] on input "Sativa" at bounding box center [16, 265] width 1 height 1
checkbox input "true"
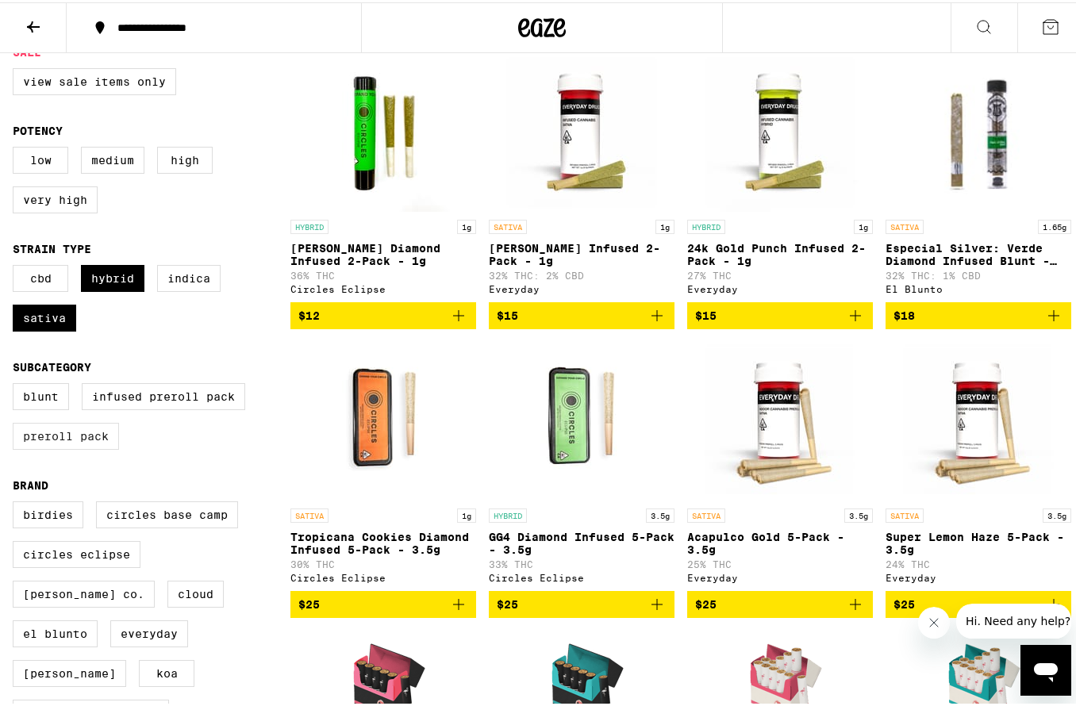
click at [80, 447] on label "Preroll Pack" at bounding box center [66, 433] width 106 height 27
click at [17, 384] on input "Preroll Pack" at bounding box center [16, 383] width 1 height 1
checkbox input "true"
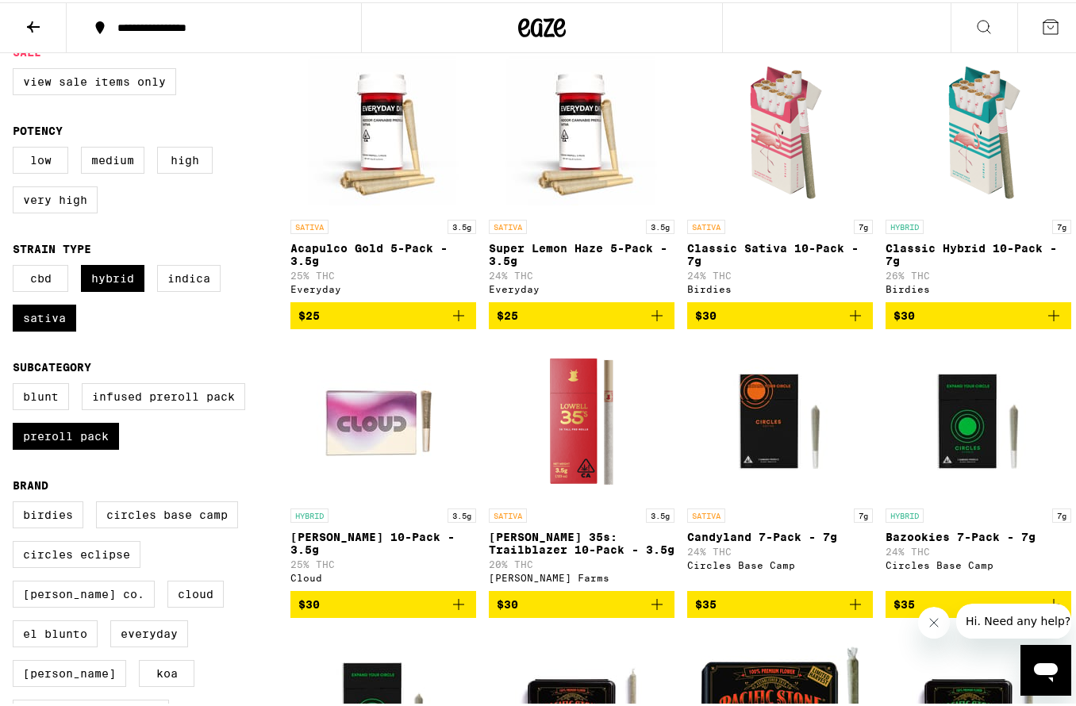
click at [461, 323] on icon "Add to bag" at bounding box center [458, 313] width 19 height 19
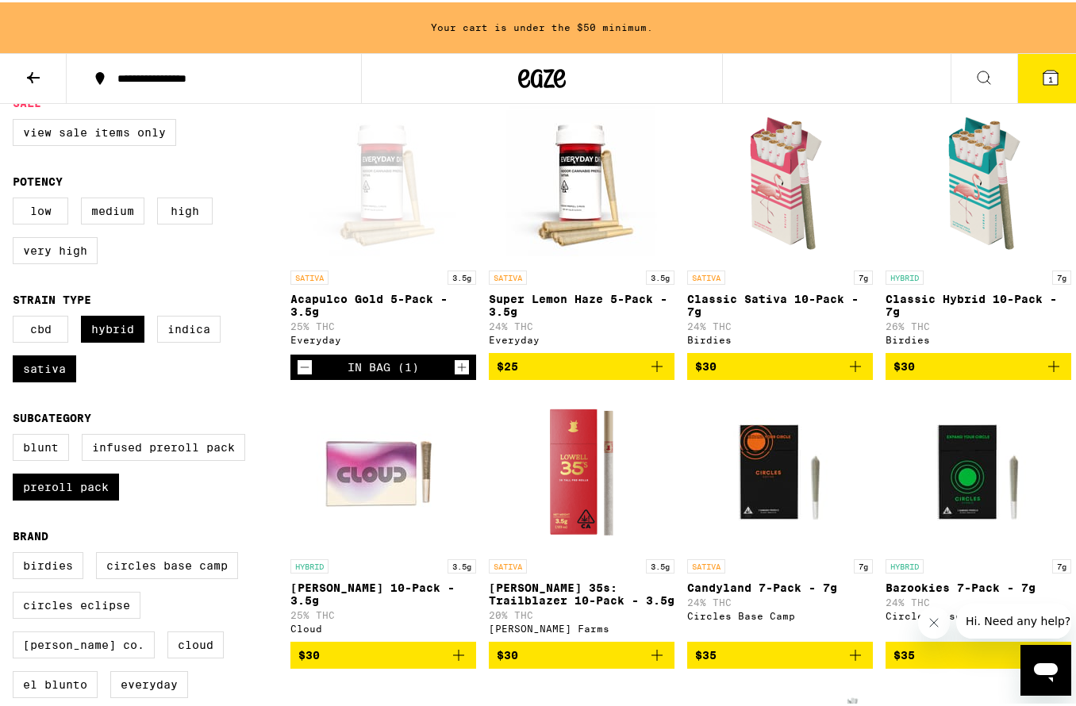
scroll to position [229, 0]
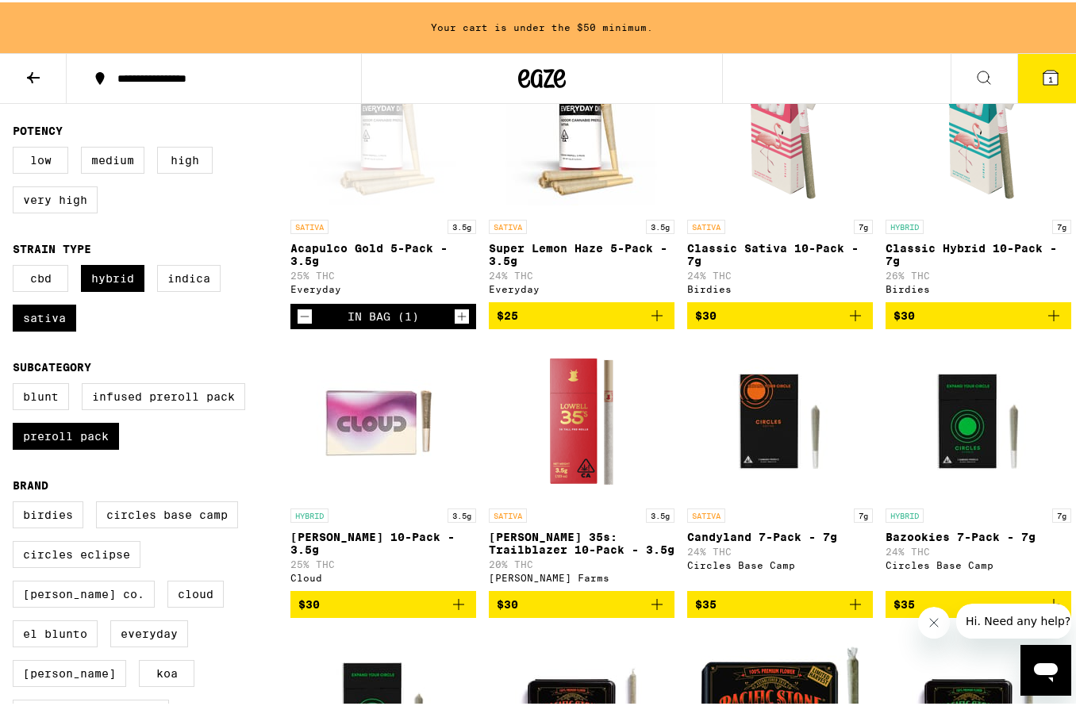
click at [858, 319] on icon "Add to bag" at bounding box center [855, 313] width 19 height 19
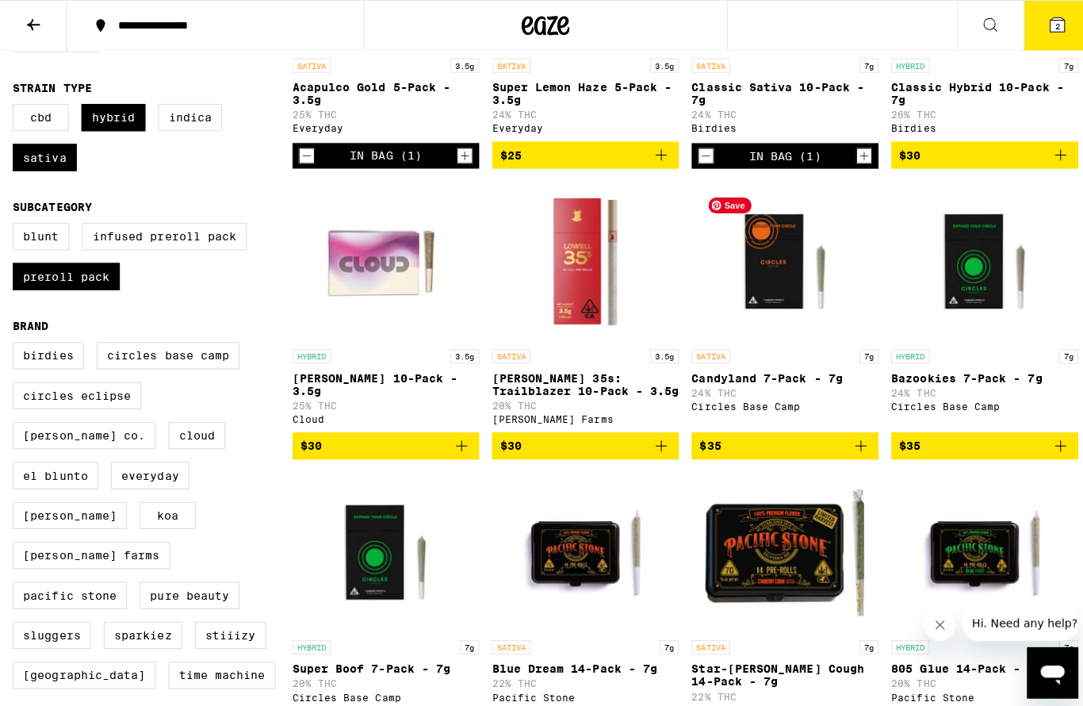
scroll to position [427, 0]
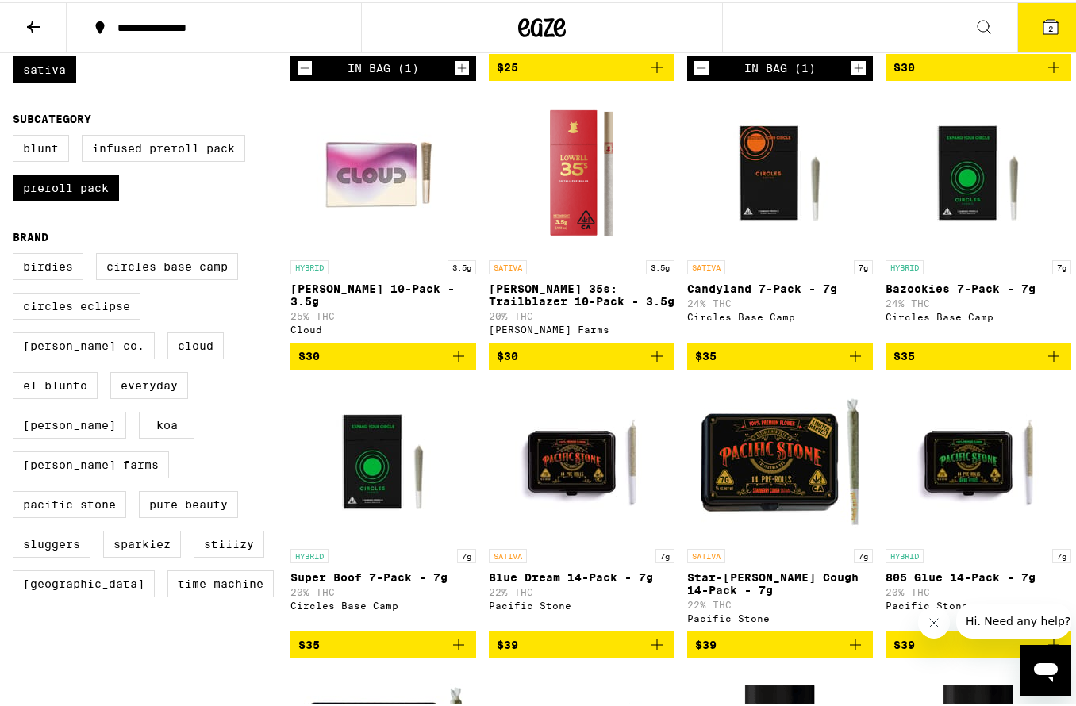
click at [849, 359] on icon "Add to bag" at bounding box center [854, 353] width 11 height 11
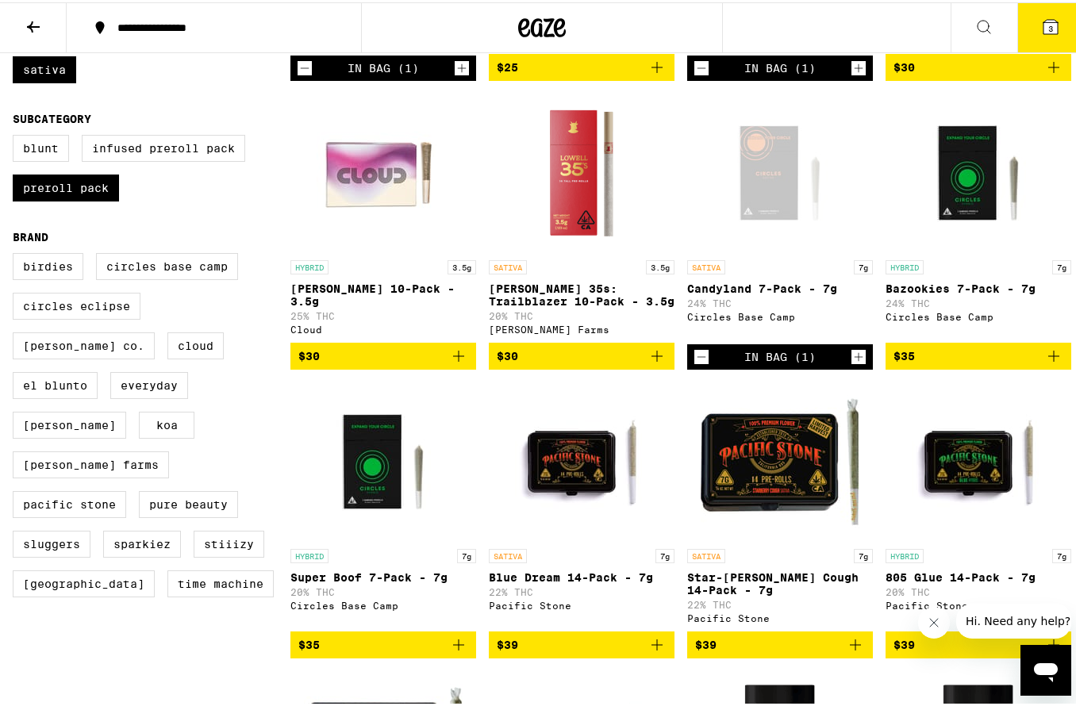
click at [1045, 33] on icon at bounding box center [1050, 24] width 19 height 19
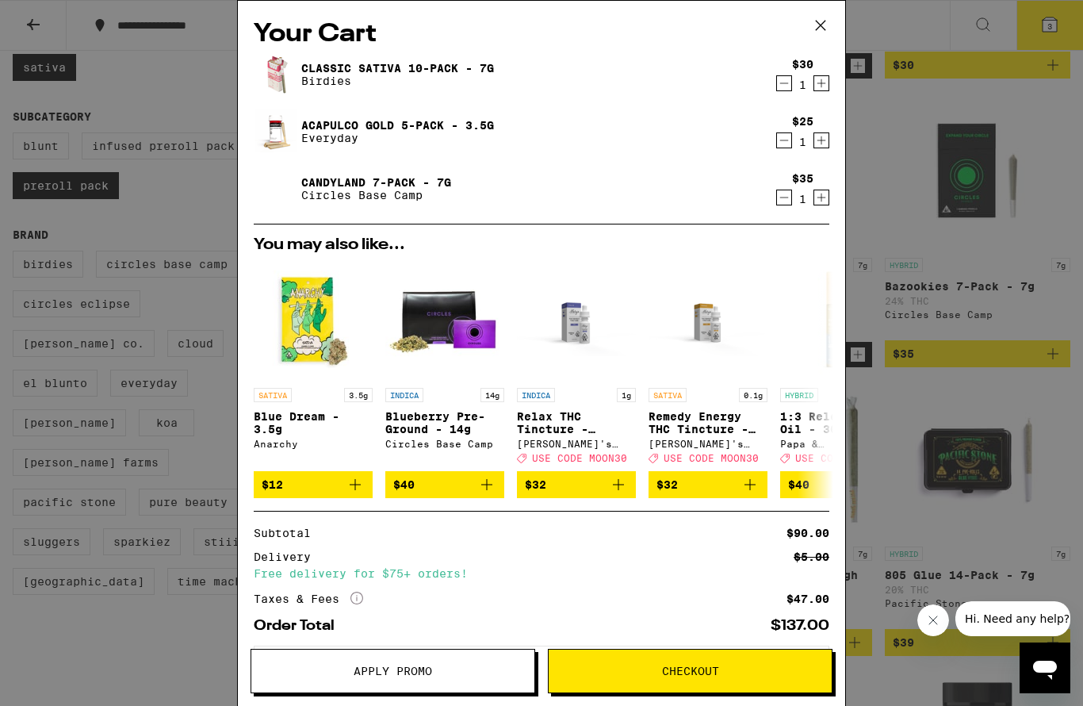
click at [765, 673] on span "Checkout" at bounding box center [690, 670] width 283 height 11
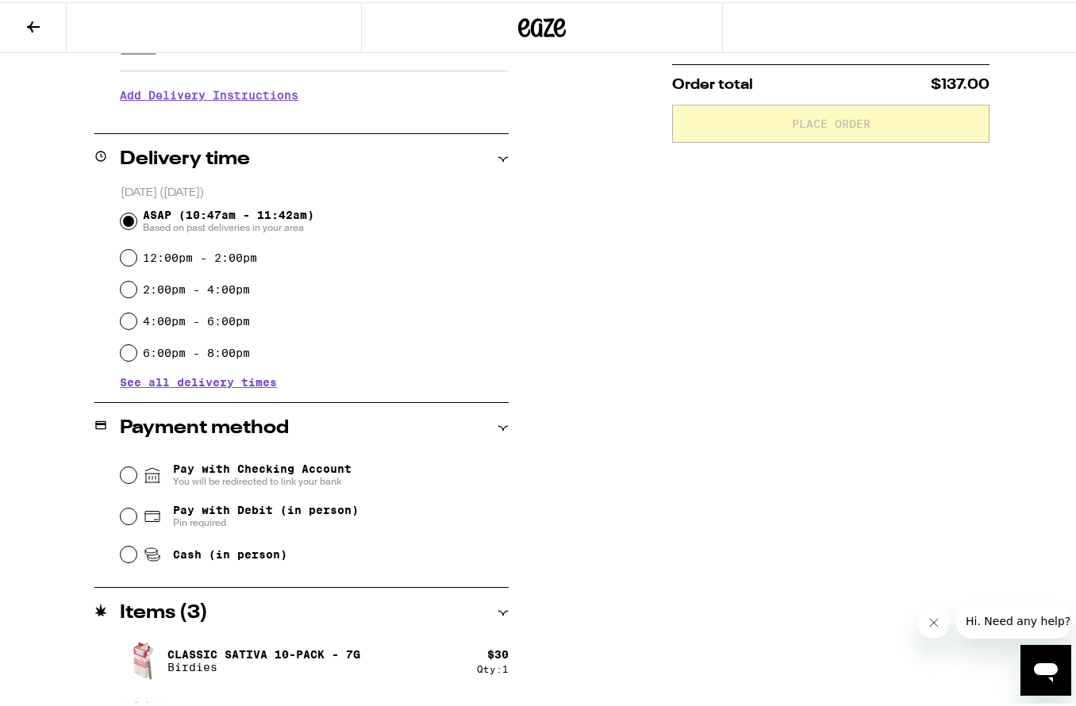
scroll to position [337, 0]
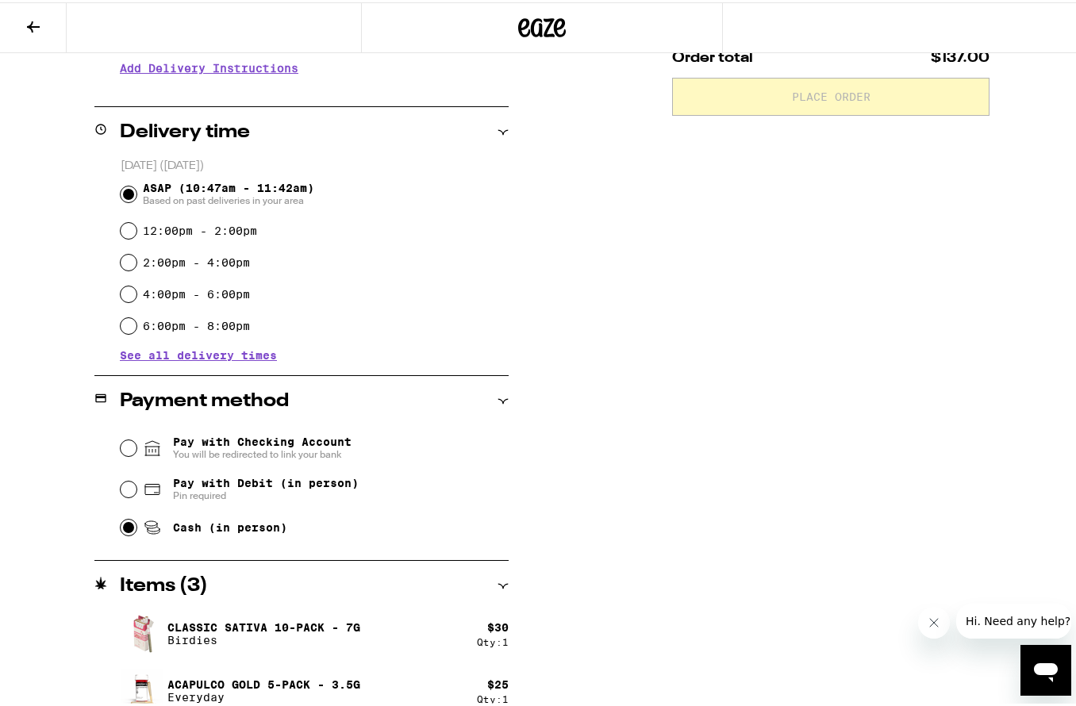
click at [134, 524] on input "Cash (in person)" at bounding box center [129, 525] width 16 height 16
radio input "true"
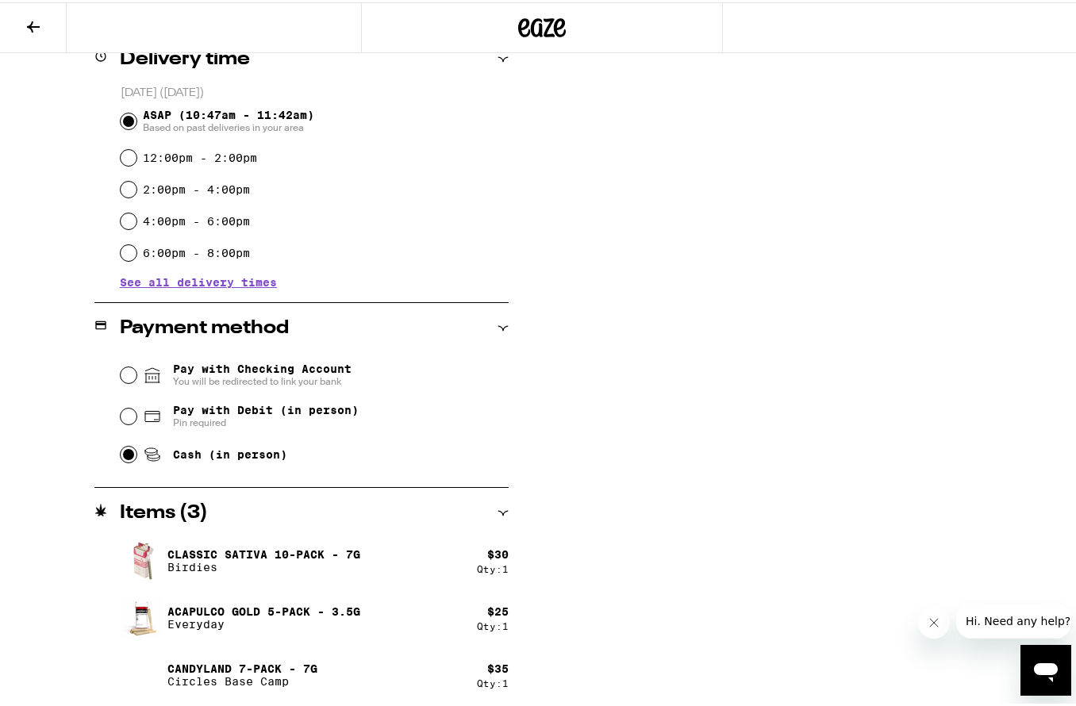
scroll to position [0, 0]
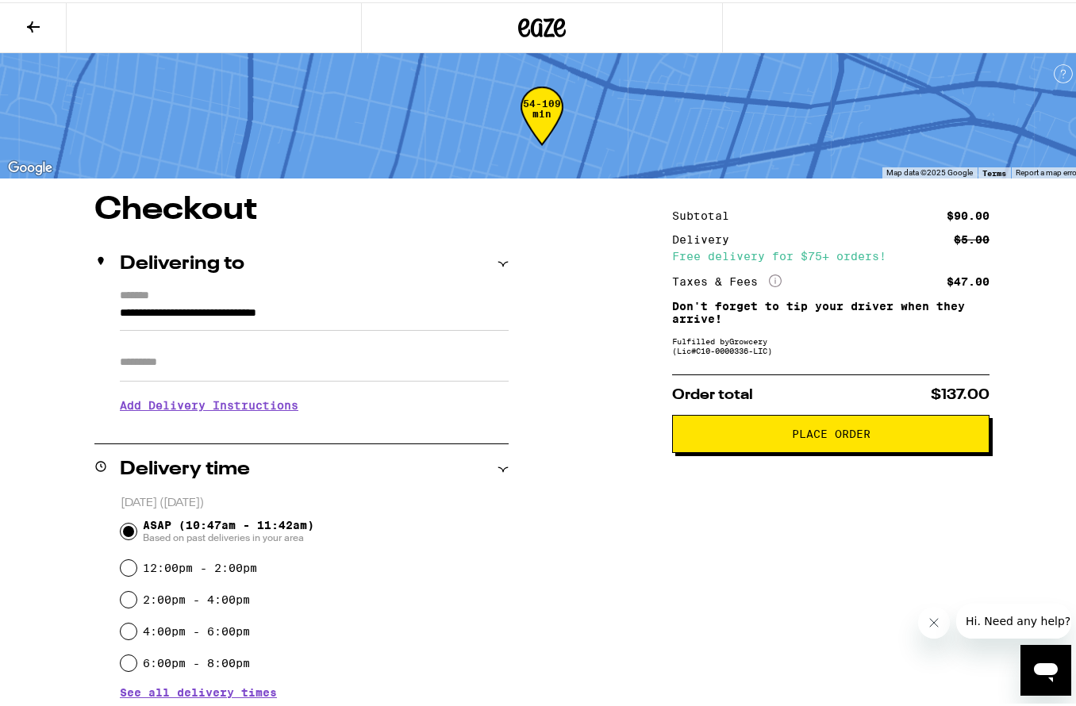
drag, startPoint x: 789, startPoint y: 432, endPoint x: 780, endPoint y: 432, distance: 8.7
click at [608, 482] on div "**********" at bounding box center [541, 655] width 1083 height 926
click at [827, 433] on span "Place Order" at bounding box center [831, 431] width 79 height 11
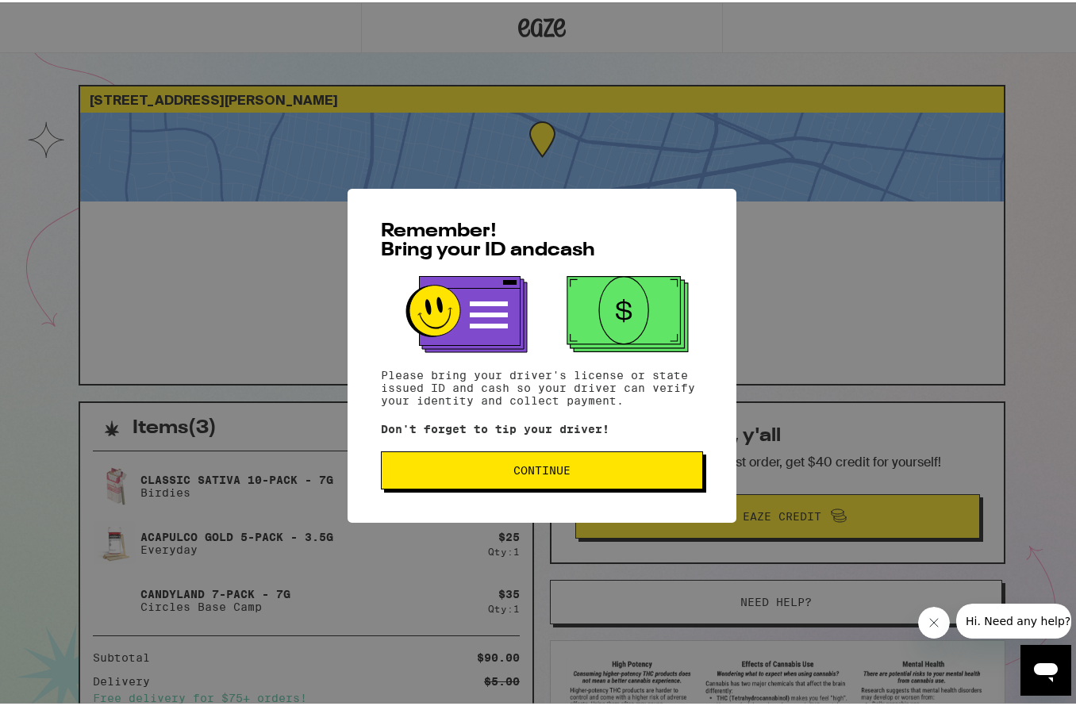
click at [567, 466] on span "Continue" at bounding box center [541, 467] width 295 height 11
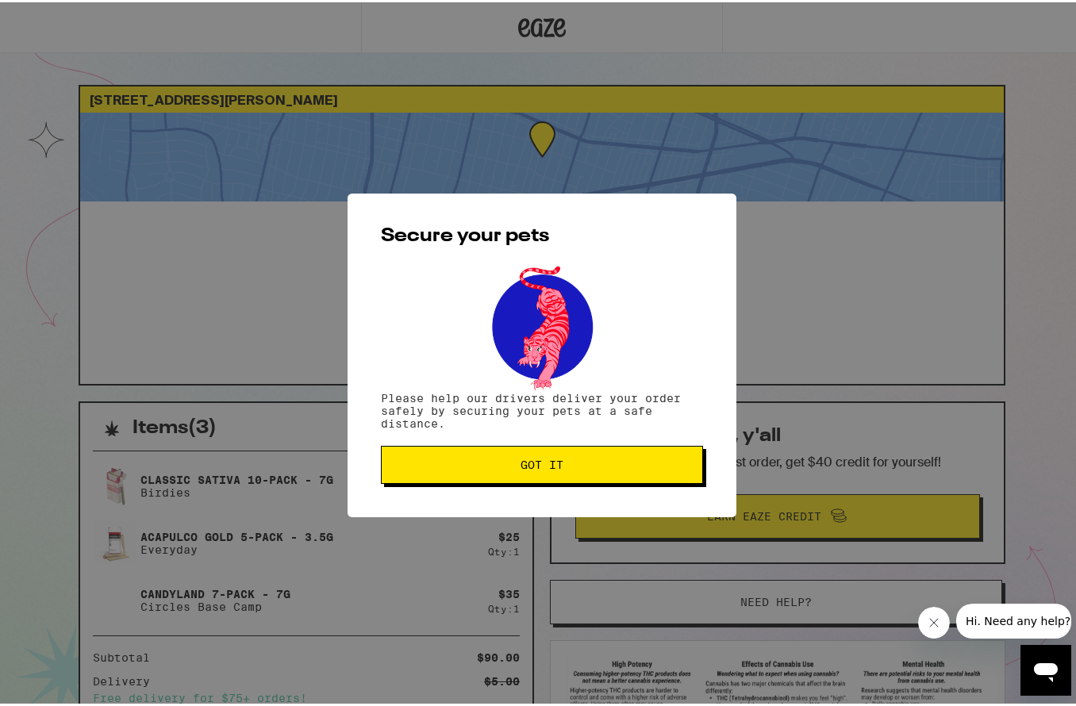
click at [614, 456] on button "Got it" at bounding box center [542, 462] width 322 height 38
